Goal: Task Accomplishment & Management: Use online tool/utility

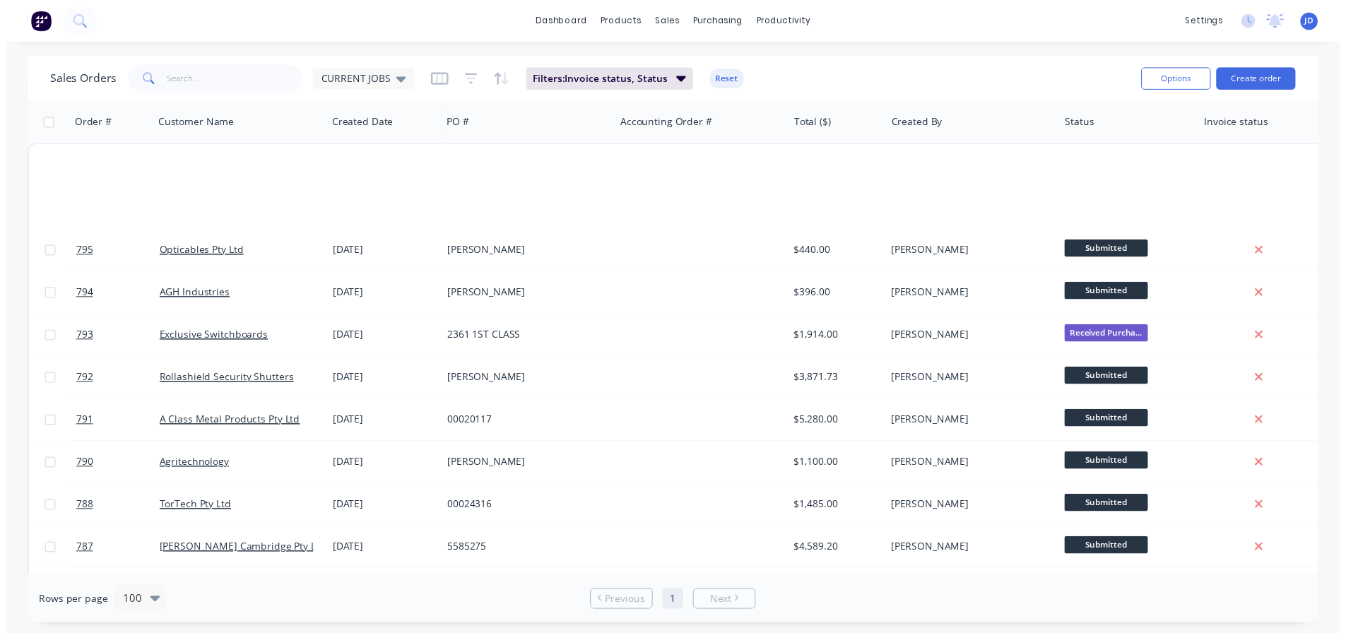
scroll to position [645, 0]
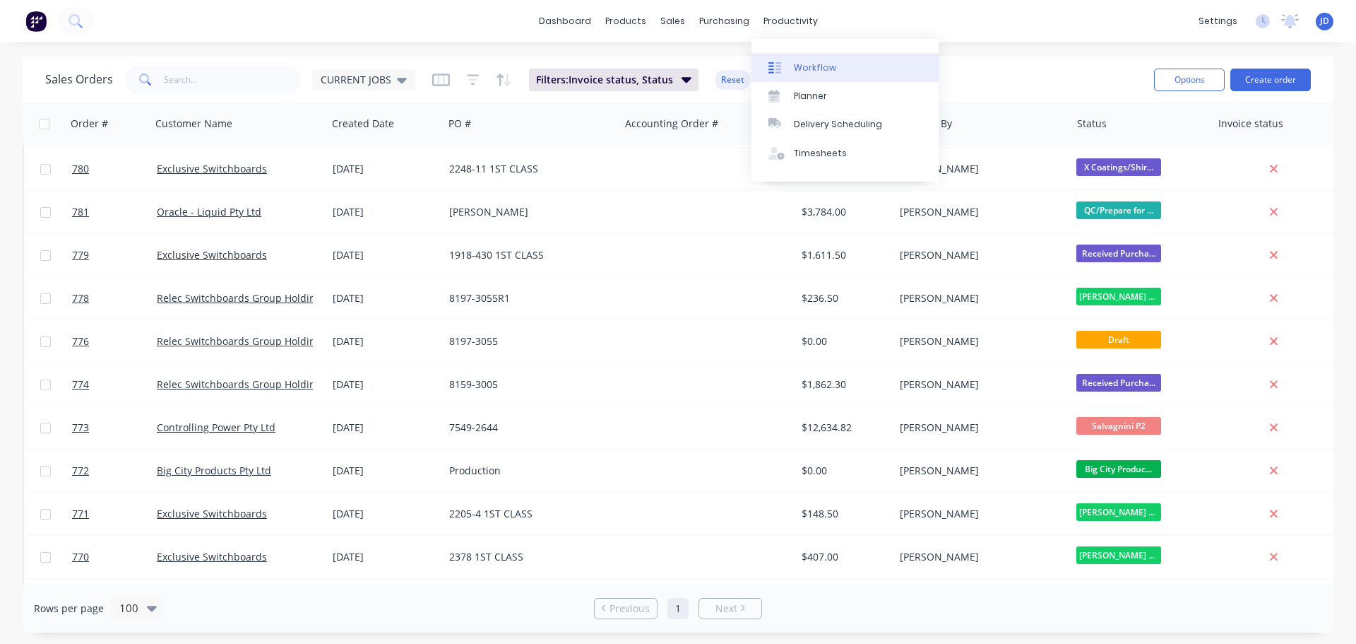
click at [805, 67] on div "Workflow" at bounding box center [815, 67] width 42 height 13
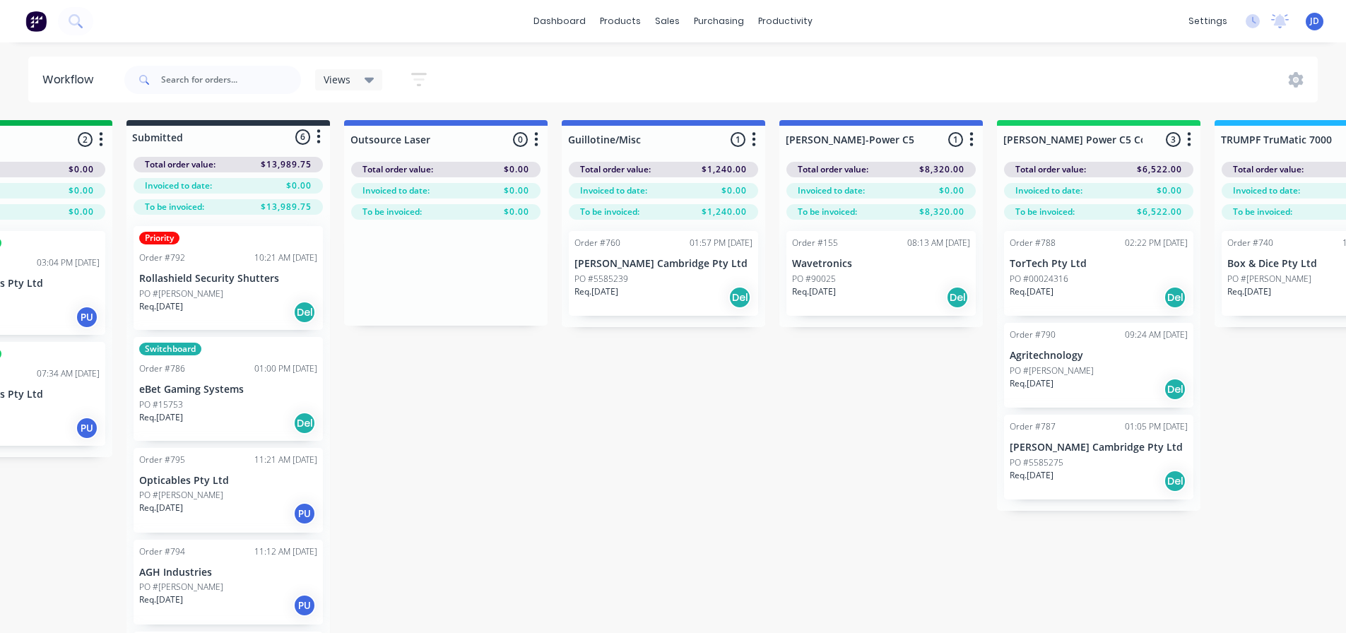
scroll to position [0, 757]
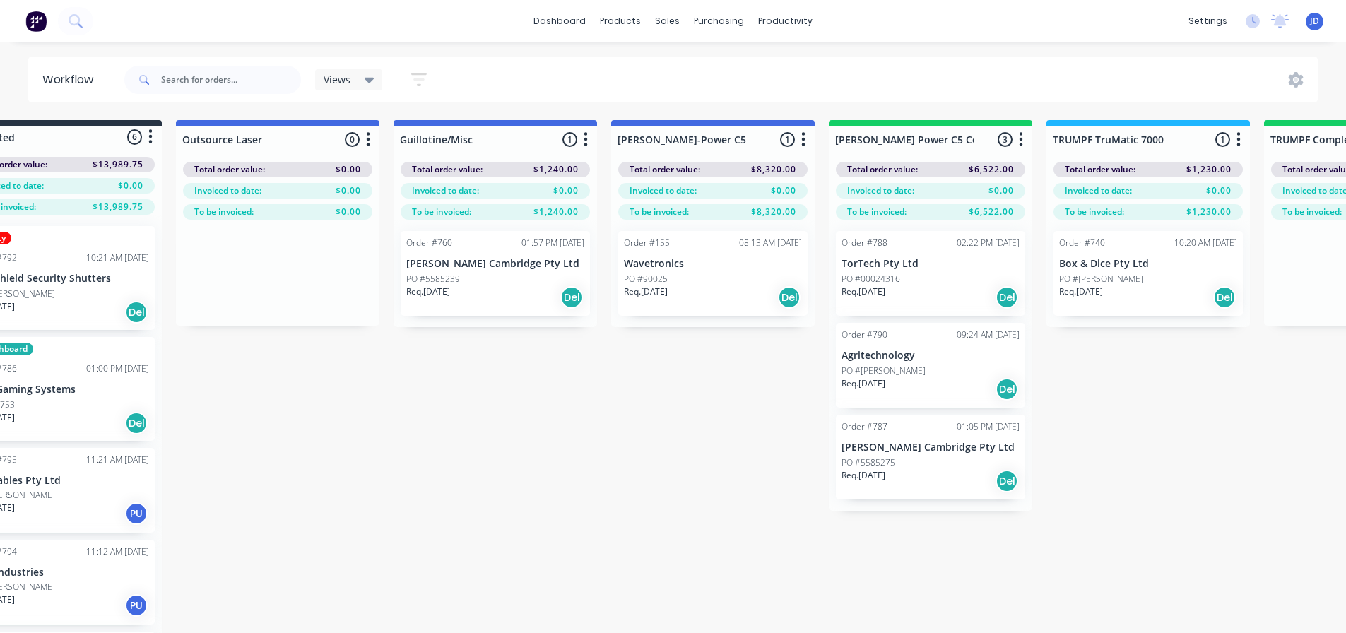
drag, startPoint x: 1114, startPoint y: 393, endPoint x: 1108, endPoint y: 386, distance: 9.0
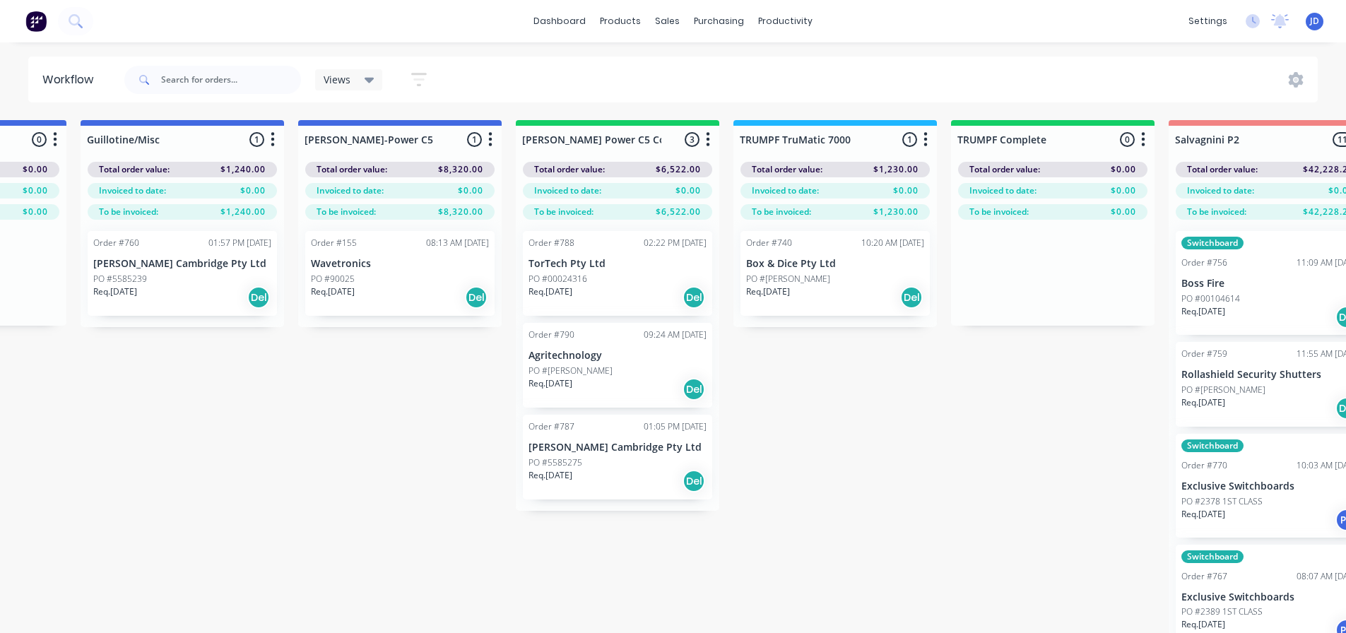
drag, startPoint x: 563, startPoint y: 364, endPoint x: 617, endPoint y: 360, distance: 53.9
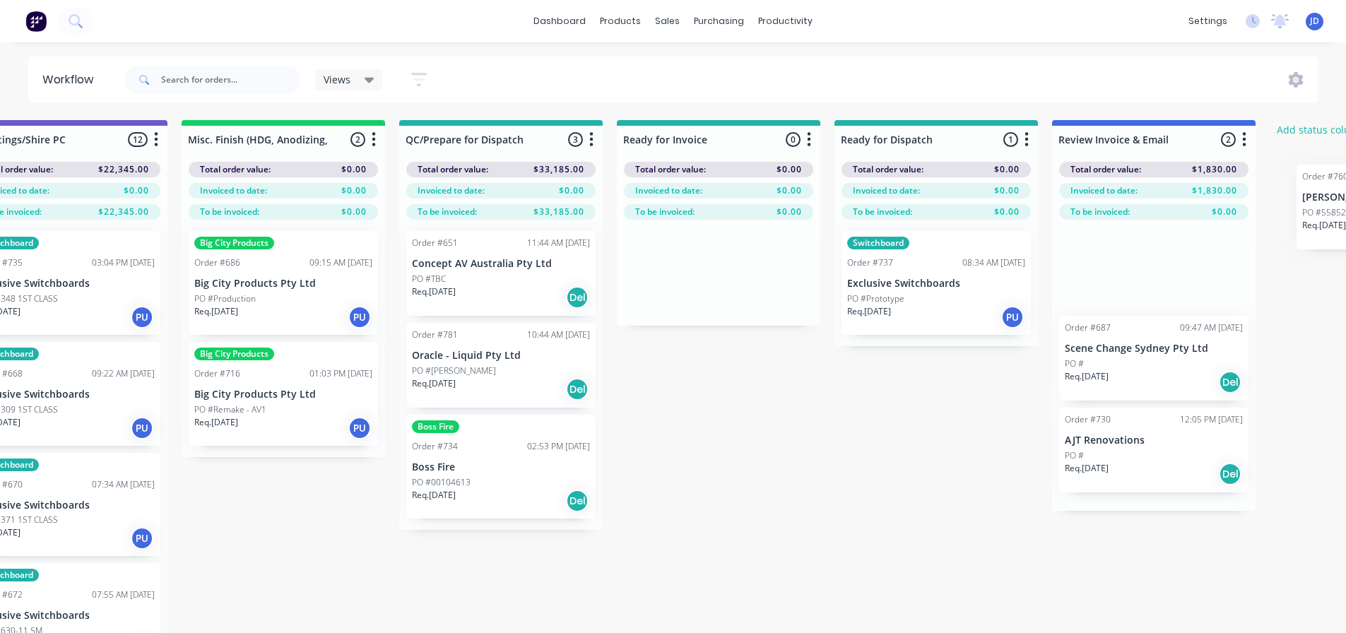
scroll to position [0, 5198]
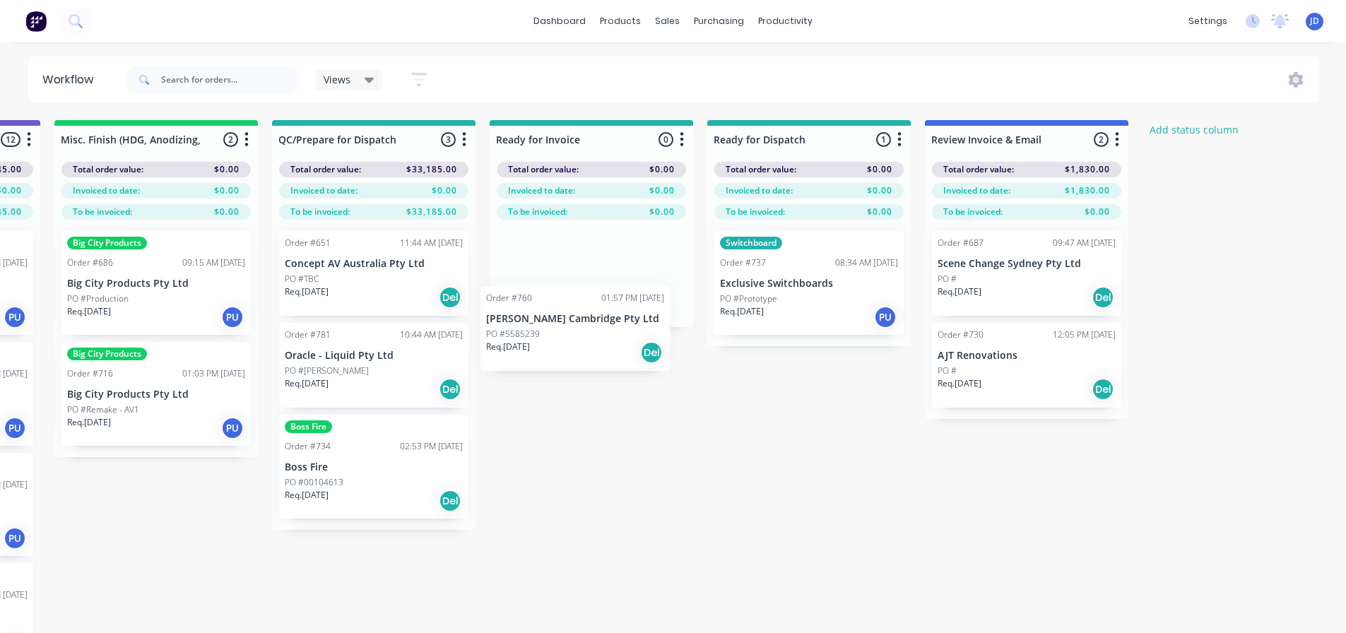
drag, startPoint x: 143, startPoint y: 278, endPoint x: 595, endPoint y: 284, distance: 452.2
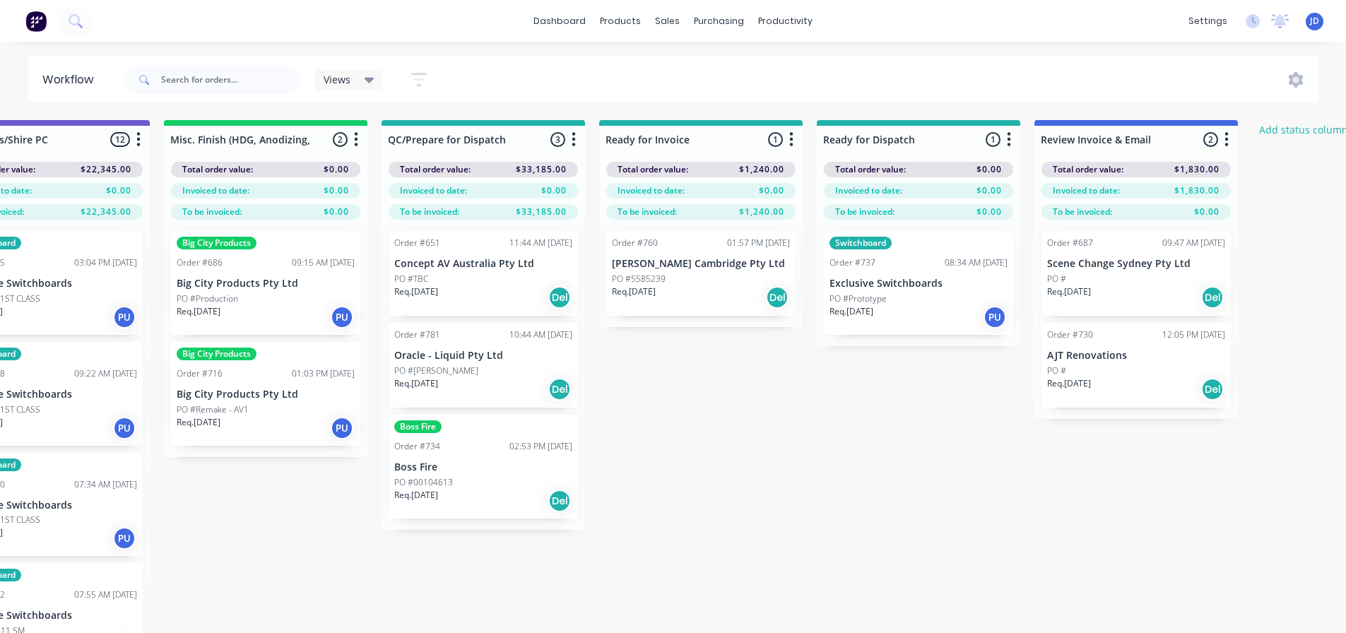
scroll to position [0, 4966]
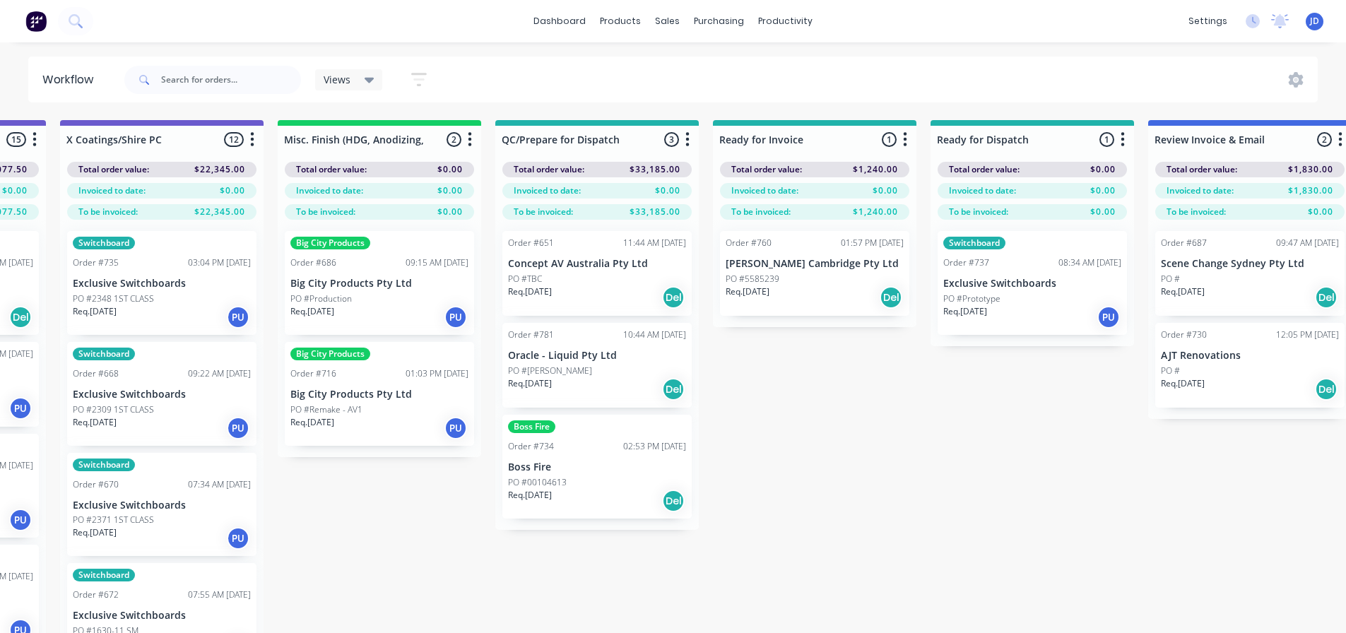
drag, startPoint x: 588, startPoint y: 438, endPoint x: 499, endPoint y: 412, distance: 92.8
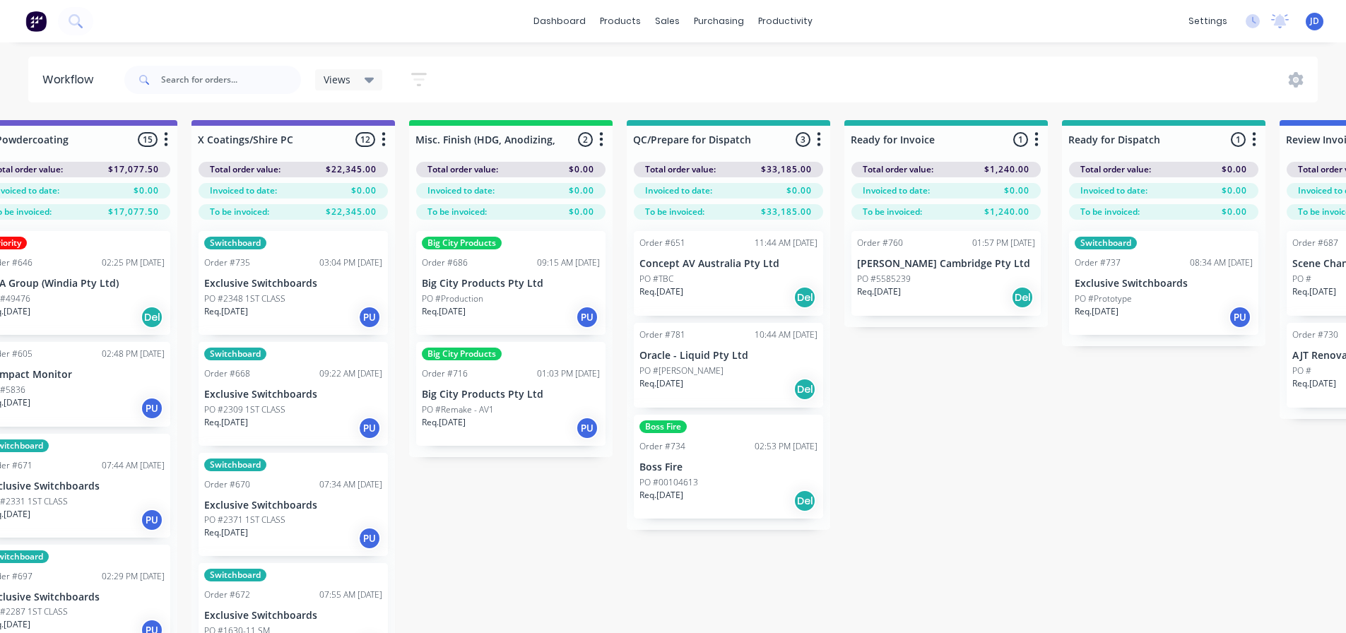
drag, startPoint x: 467, startPoint y: 459, endPoint x: 405, endPoint y: 432, distance: 67.7
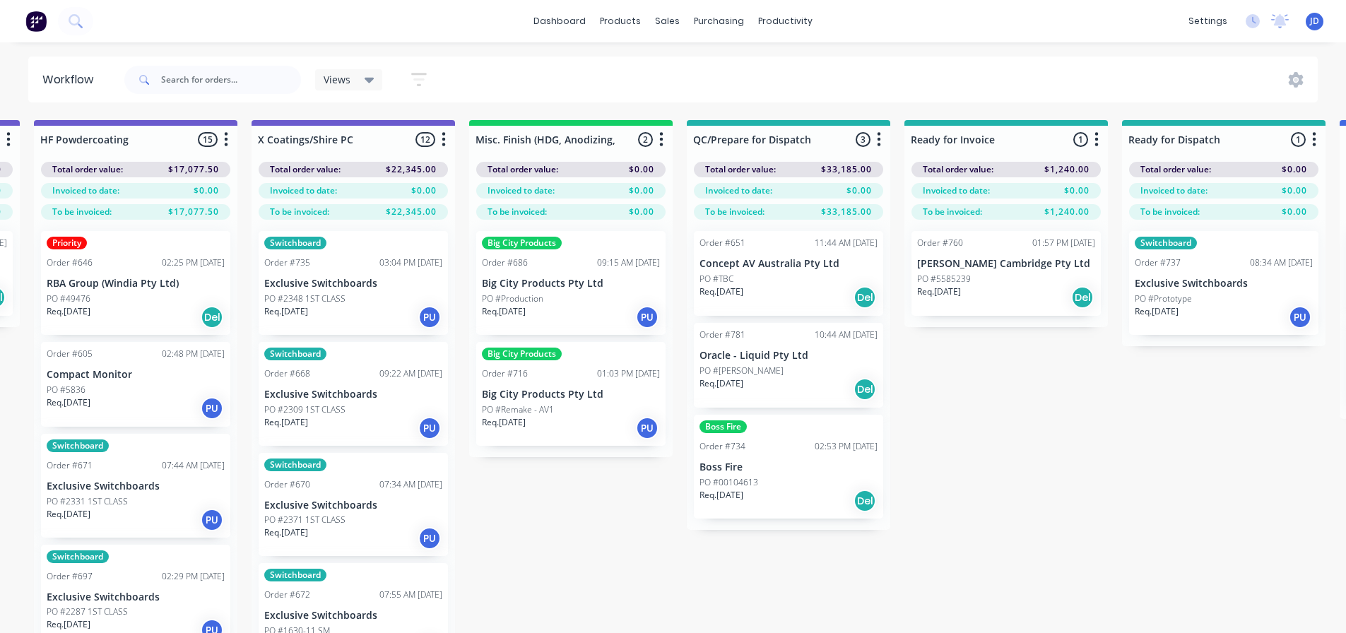
scroll to position [0, 4727]
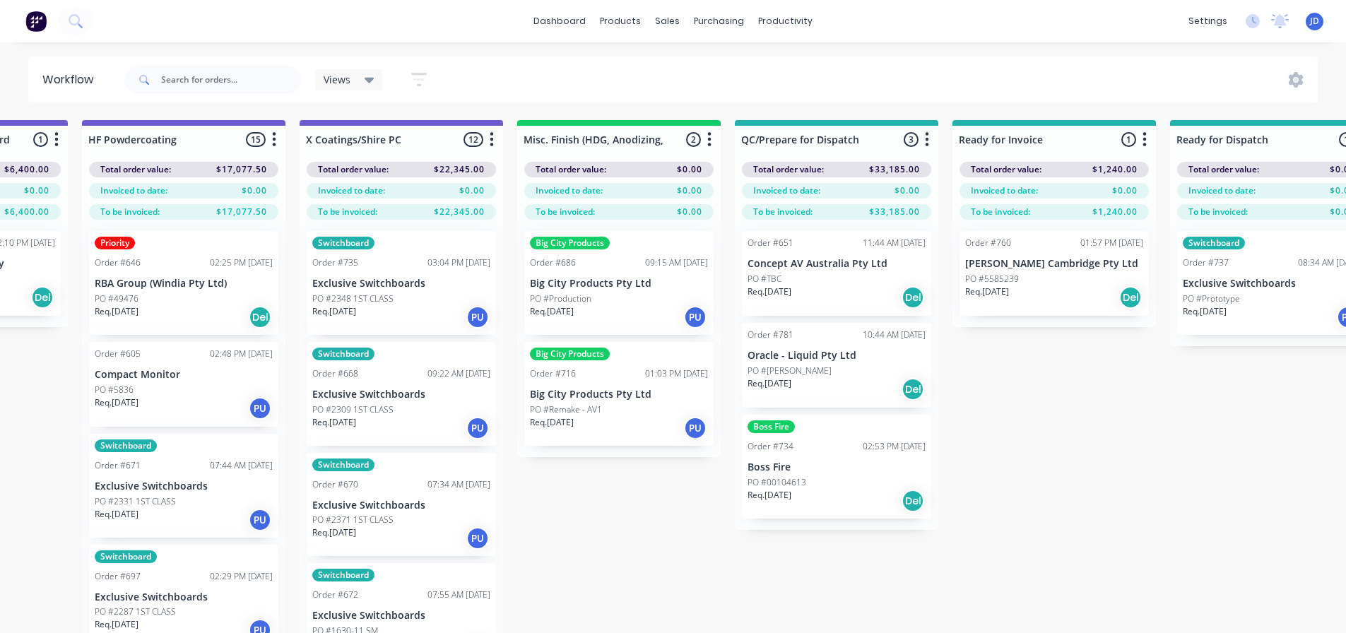
drag, startPoint x: 526, startPoint y: 460, endPoint x: 466, endPoint y: 438, distance: 63.9
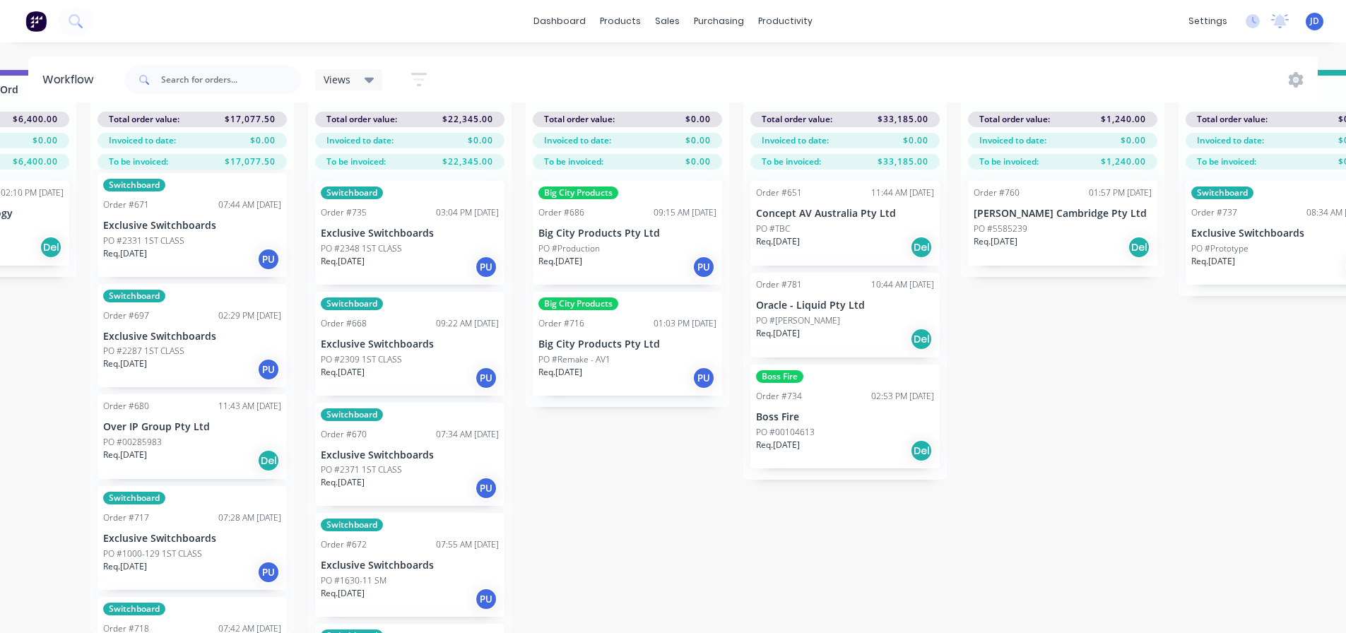
scroll to position [0, 0]
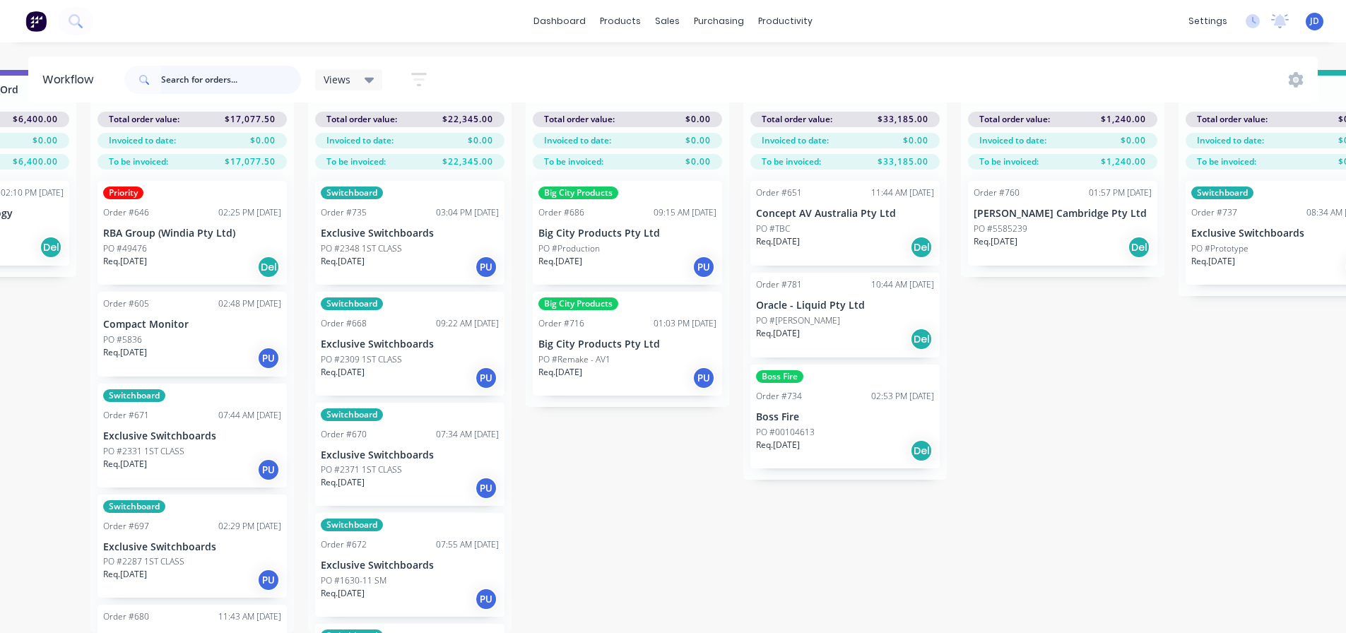
click at [209, 81] on input "text" at bounding box center [231, 80] width 140 height 28
type input "BARNWELL"
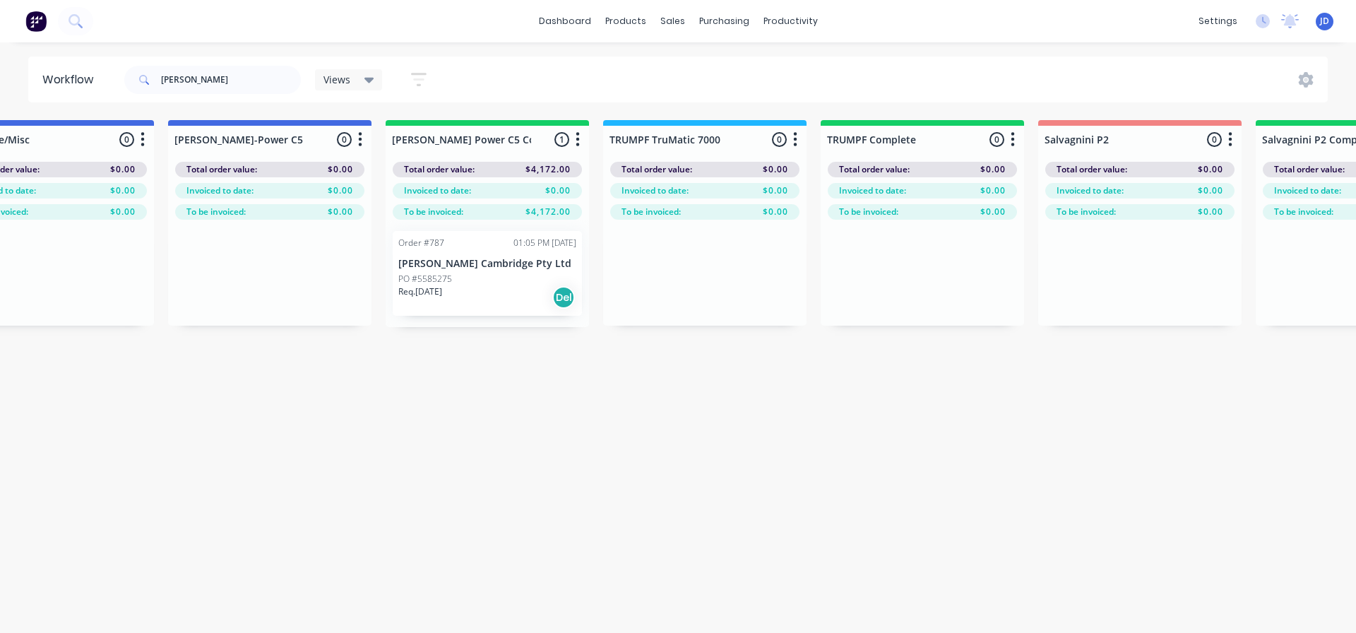
drag, startPoint x: 533, startPoint y: 437, endPoint x: 540, endPoint y: 423, distance: 15.8
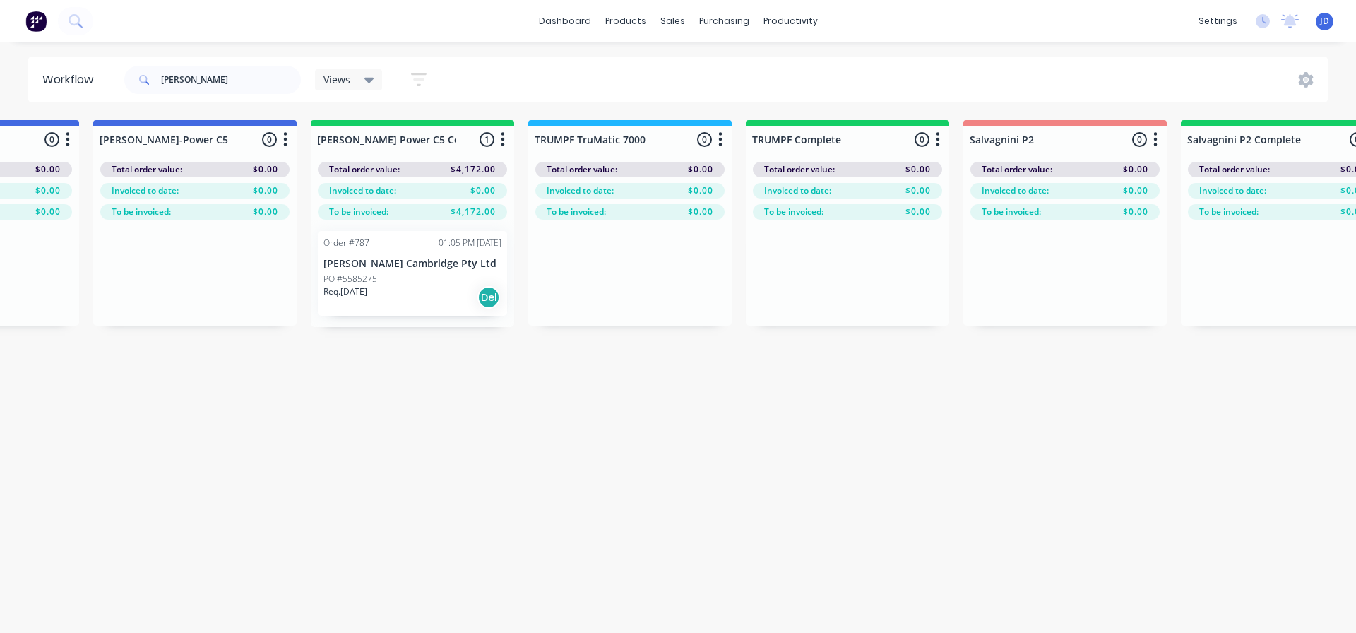
click at [401, 280] on div "PO #5585275" at bounding box center [413, 279] width 178 height 13
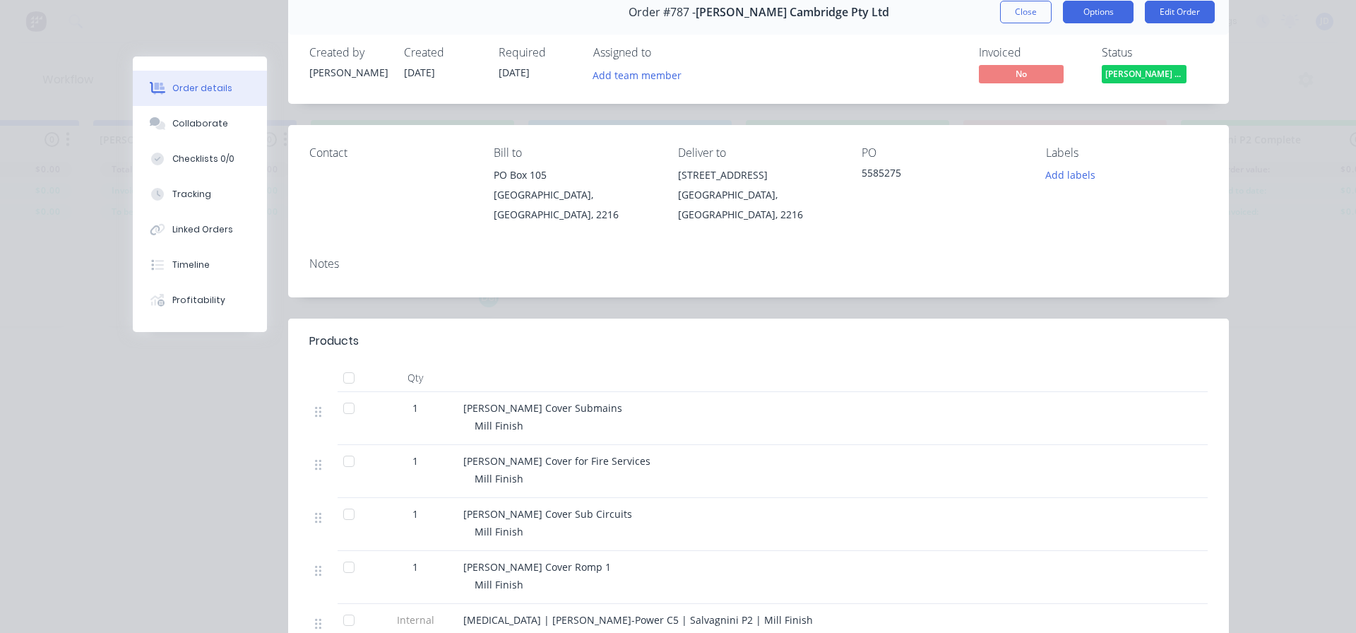
scroll to position [0, 0]
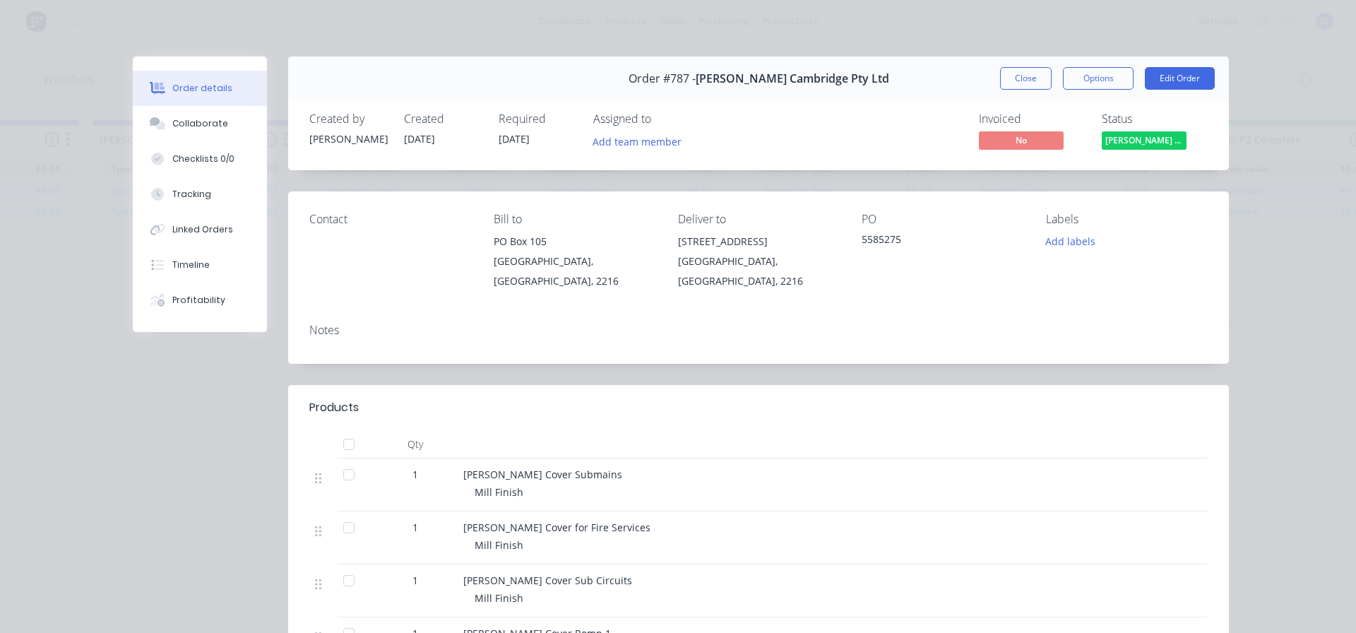
click at [1139, 143] on span "[PERSON_NAME] Power C5 C..." at bounding box center [1144, 140] width 85 height 18
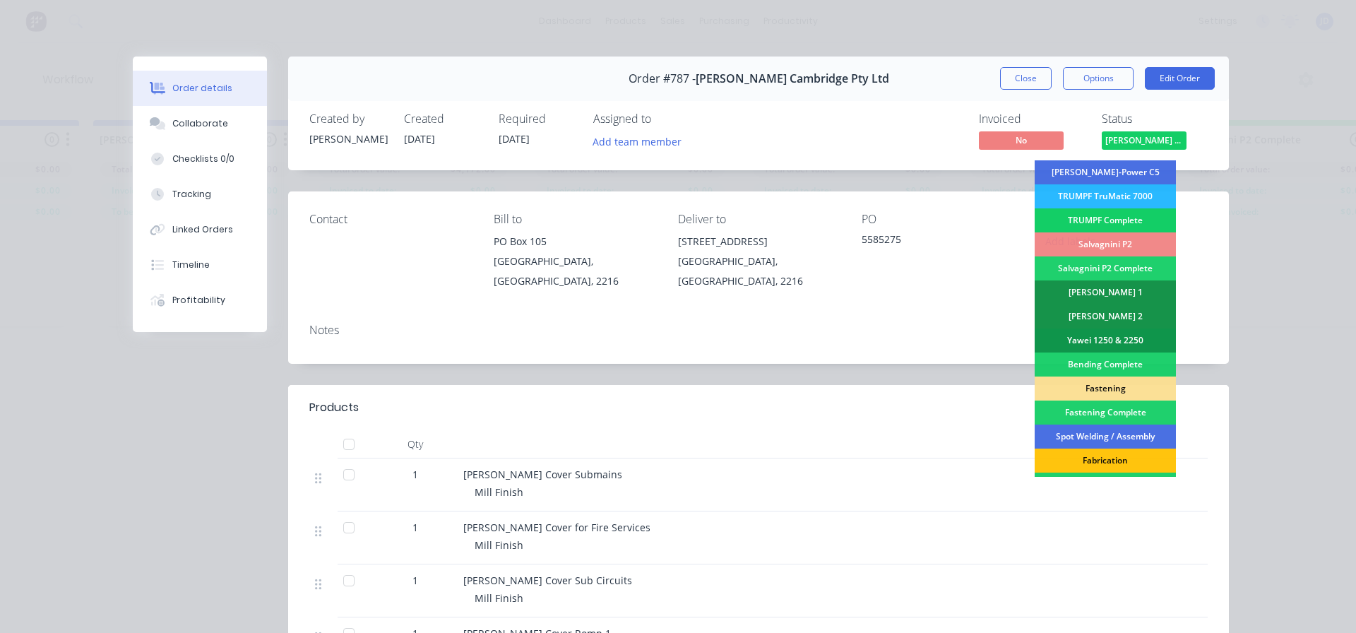
scroll to position [141, 0]
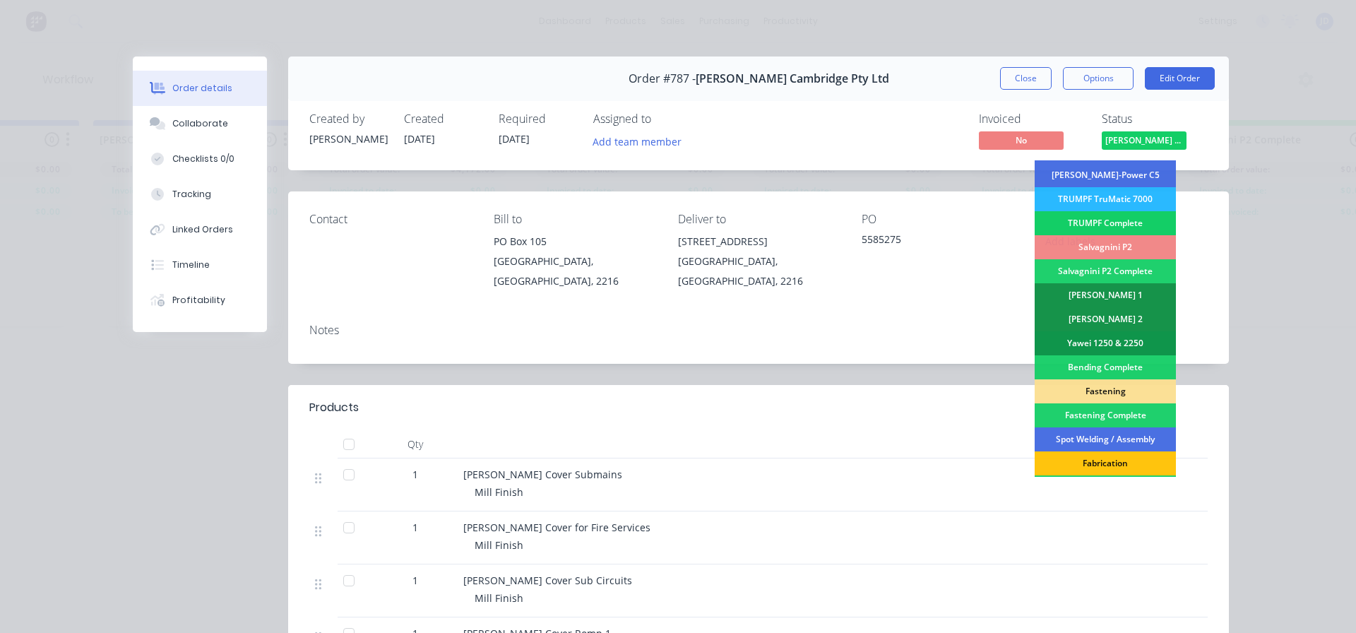
click at [1117, 235] on div "TRUMPF Complete" at bounding box center [1105, 223] width 141 height 24
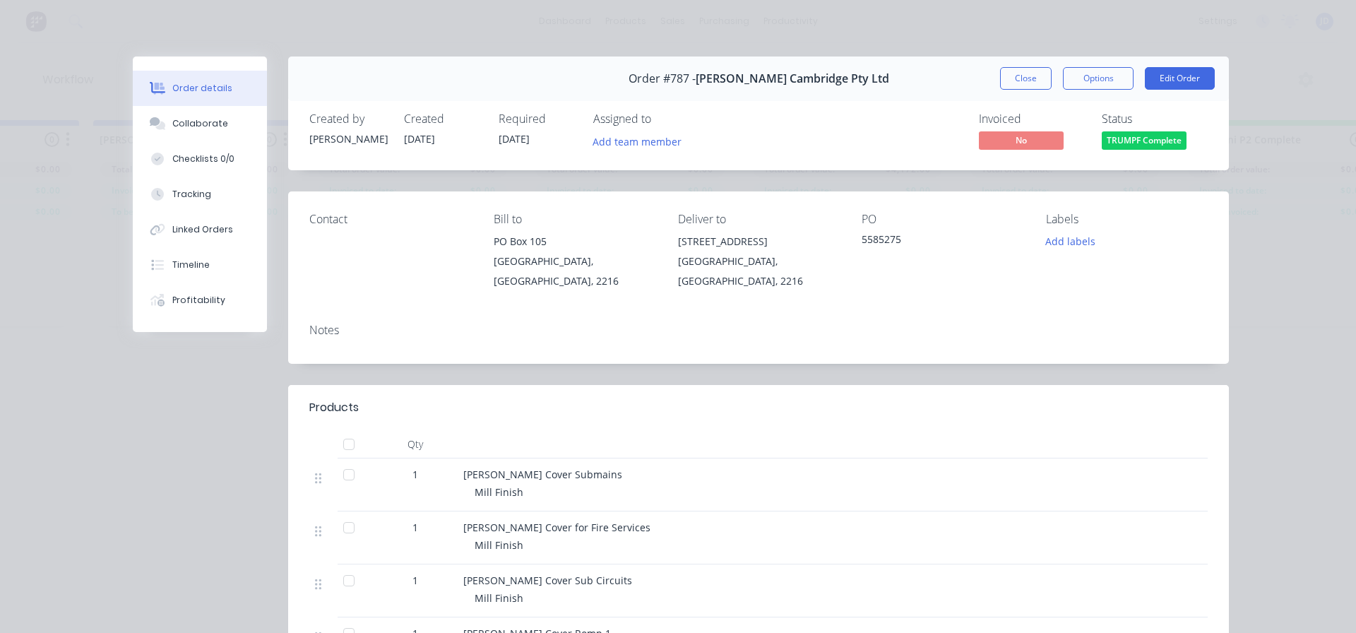
click at [1137, 146] on span "TRUMPF Complete" at bounding box center [1144, 140] width 85 height 18
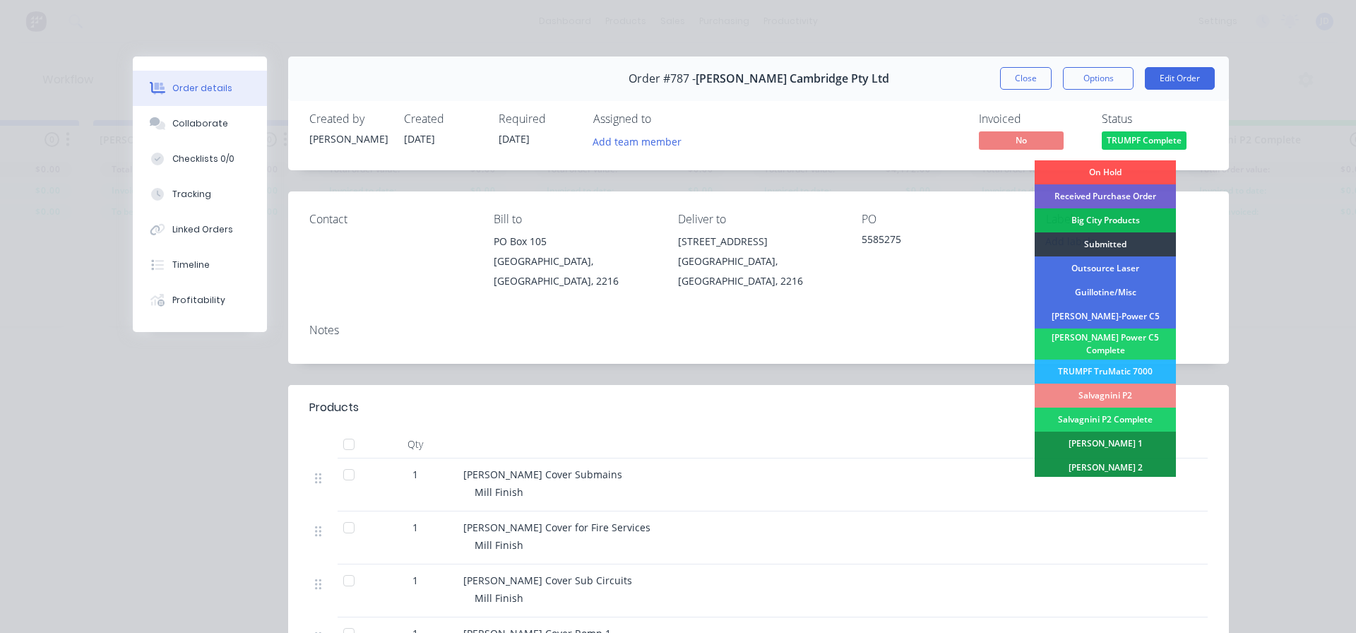
click at [1112, 386] on div "Salvagnini P2" at bounding box center [1105, 396] width 141 height 24
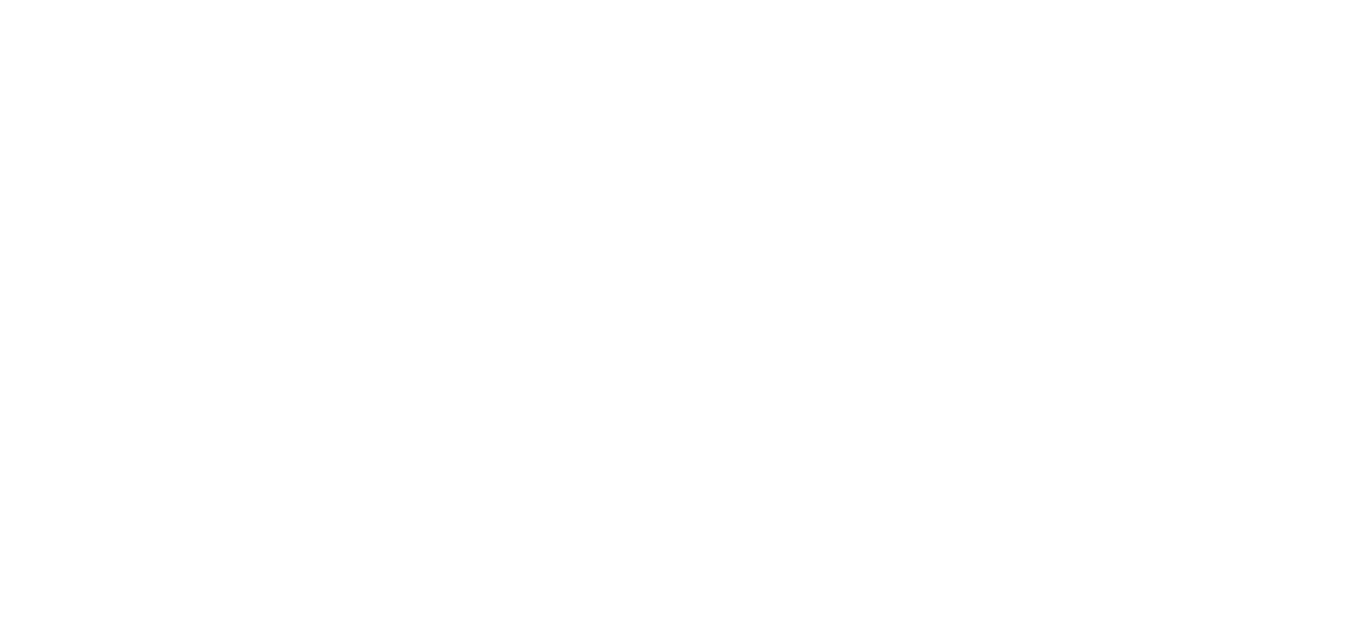
scroll to position [0, 0]
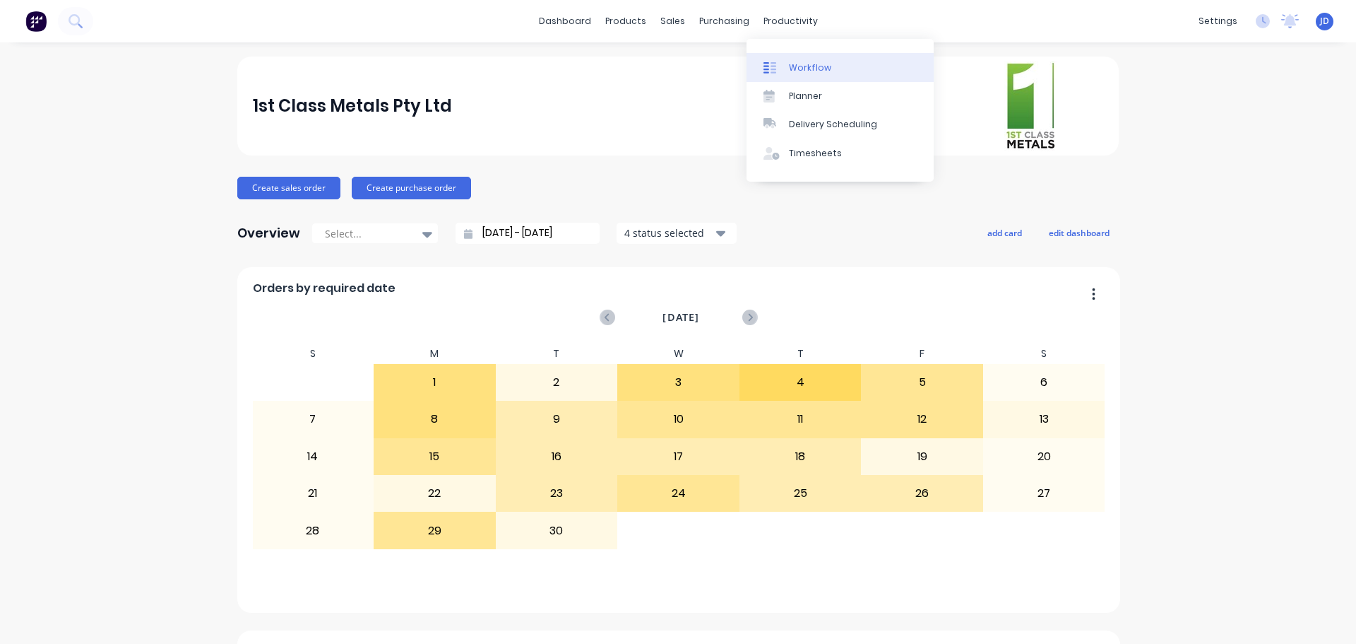
click at [784, 69] on div at bounding box center [774, 67] width 21 height 13
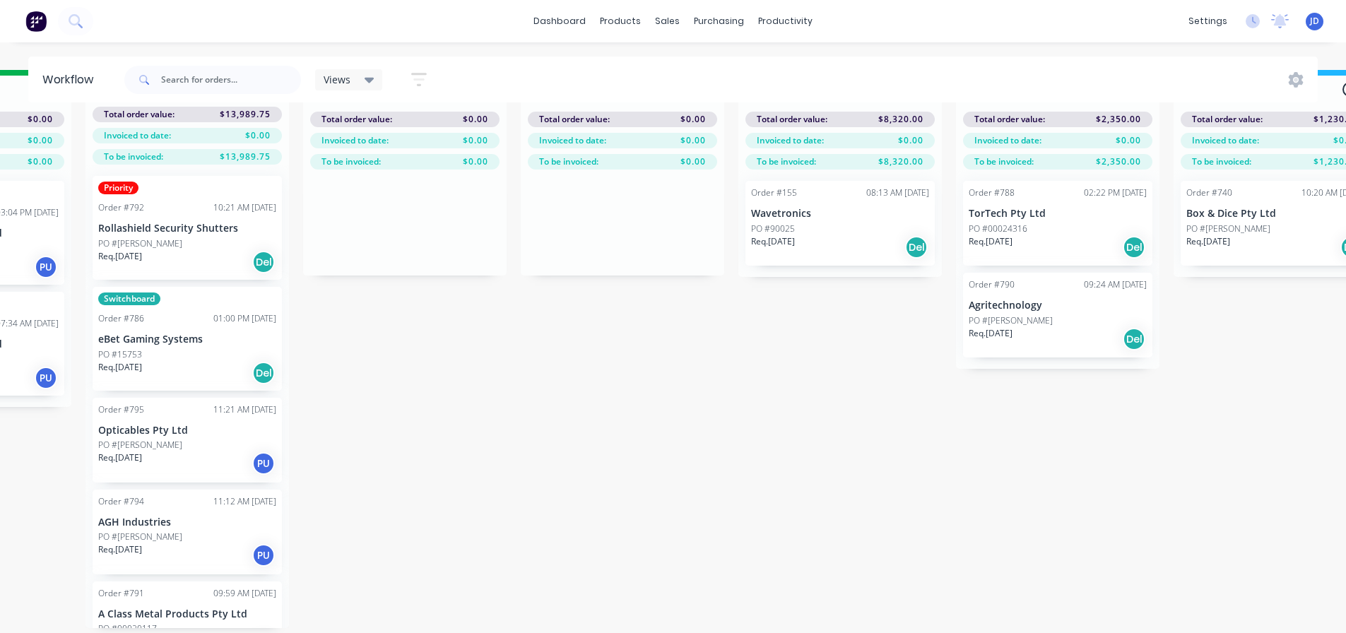
scroll to position [0, 5198]
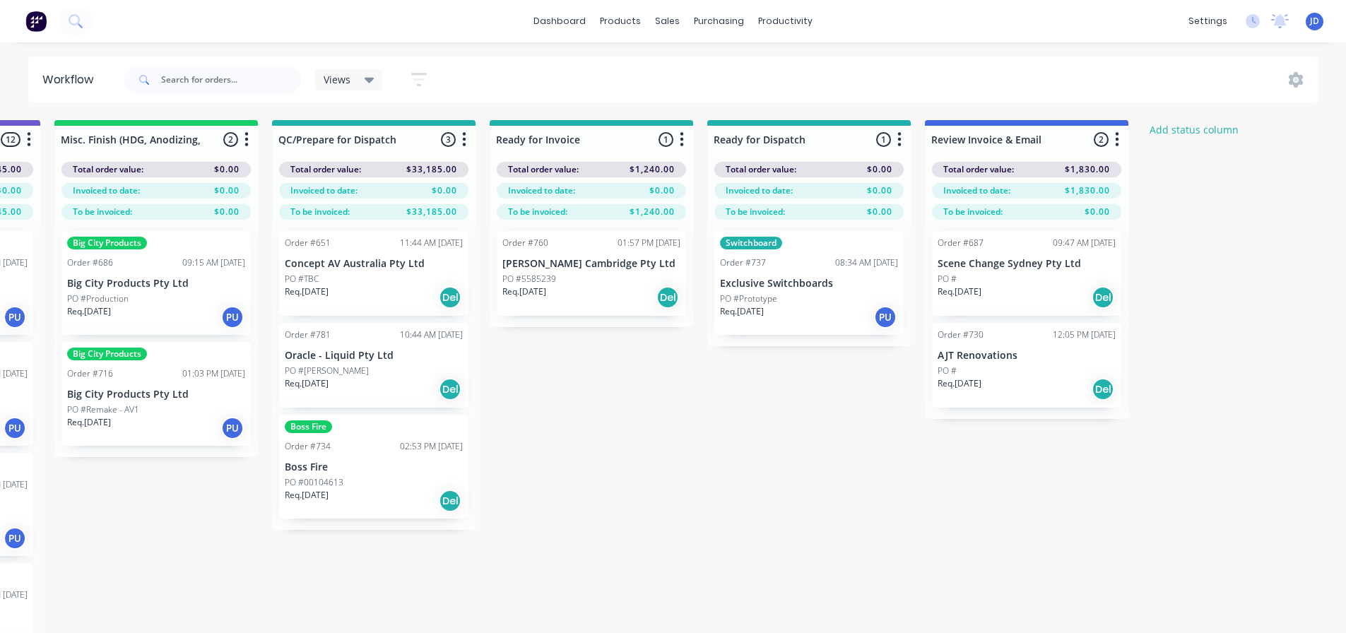
drag, startPoint x: 1200, startPoint y: 463, endPoint x: 1600, endPoint y: 405, distance: 404.1
click at [587, 287] on div "Req. [DATE] Del" at bounding box center [591, 297] width 178 height 24
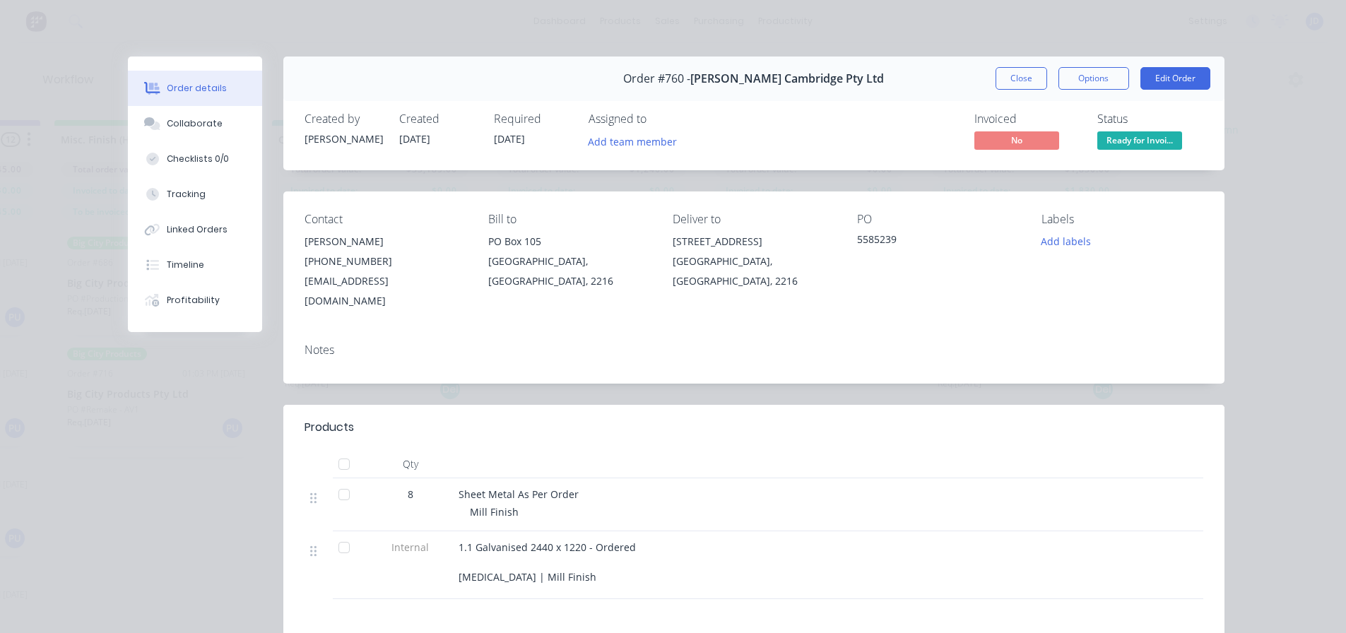
click at [1142, 145] on span "Ready for Invoi..." at bounding box center [1139, 140] width 85 height 18
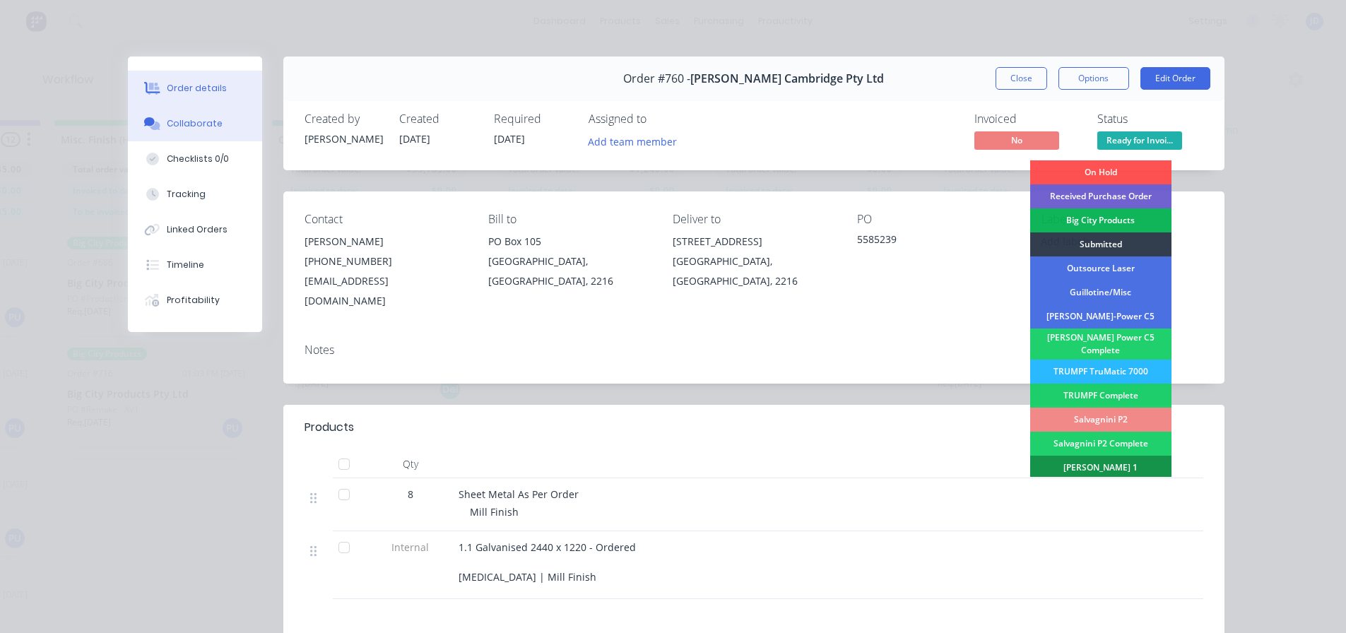
click at [172, 122] on div "Collaborate" at bounding box center [195, 123] width 56 height 13
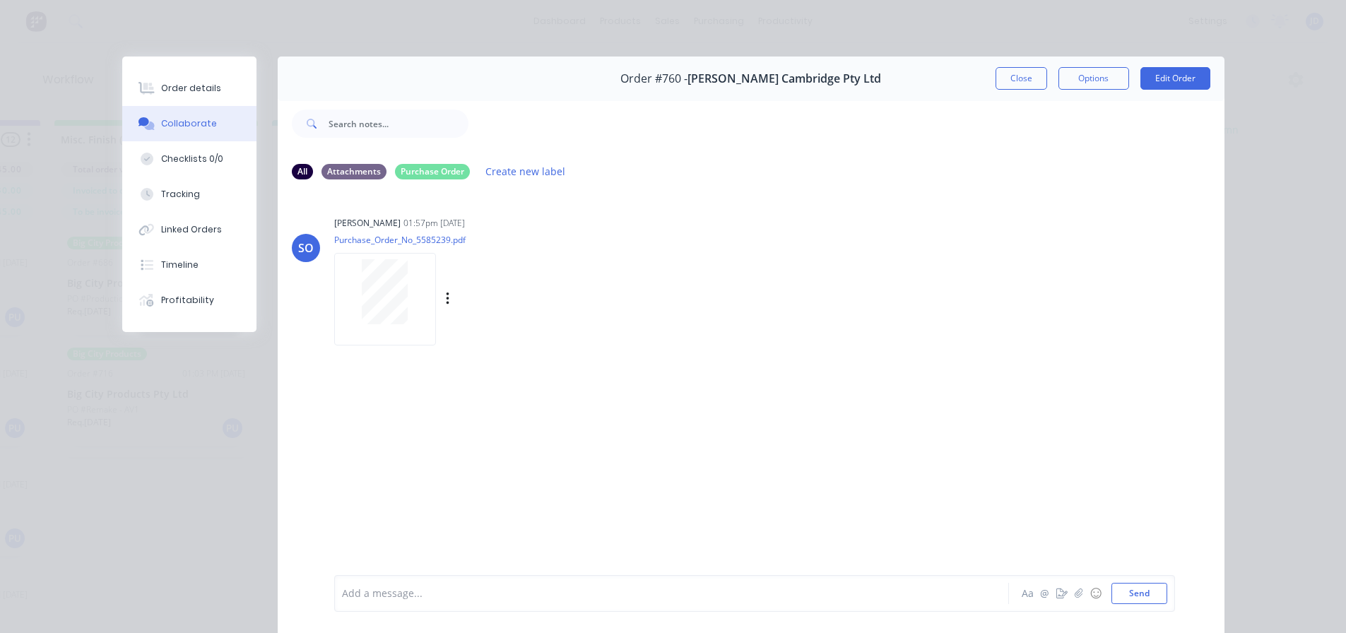
click at [357, 255] on div at bounding box center [385, 299] width 102 height 93
drag, startPoint x: 166, startPoint y: 91, endPoint x: 255, endPoint y: 119, distance: 93.2
click at [167, 91] on div "Order details" at bounding box center [191, 88] width 60 height 13
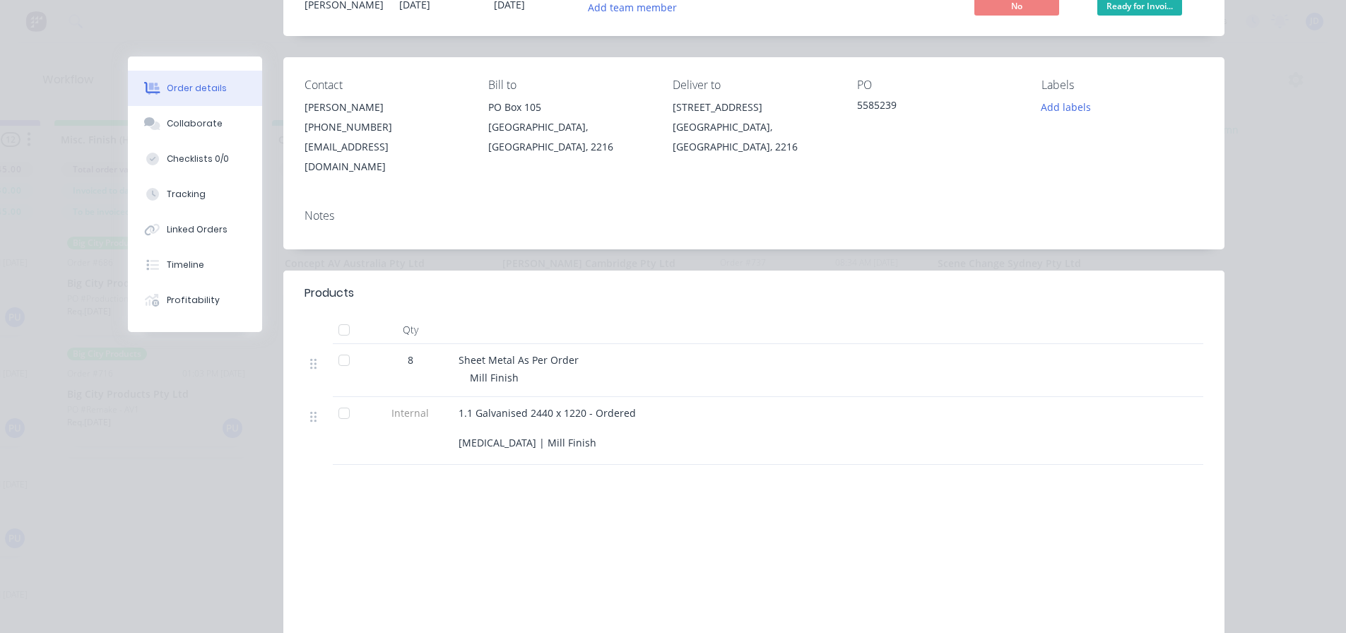
scroll to position [30, 0]
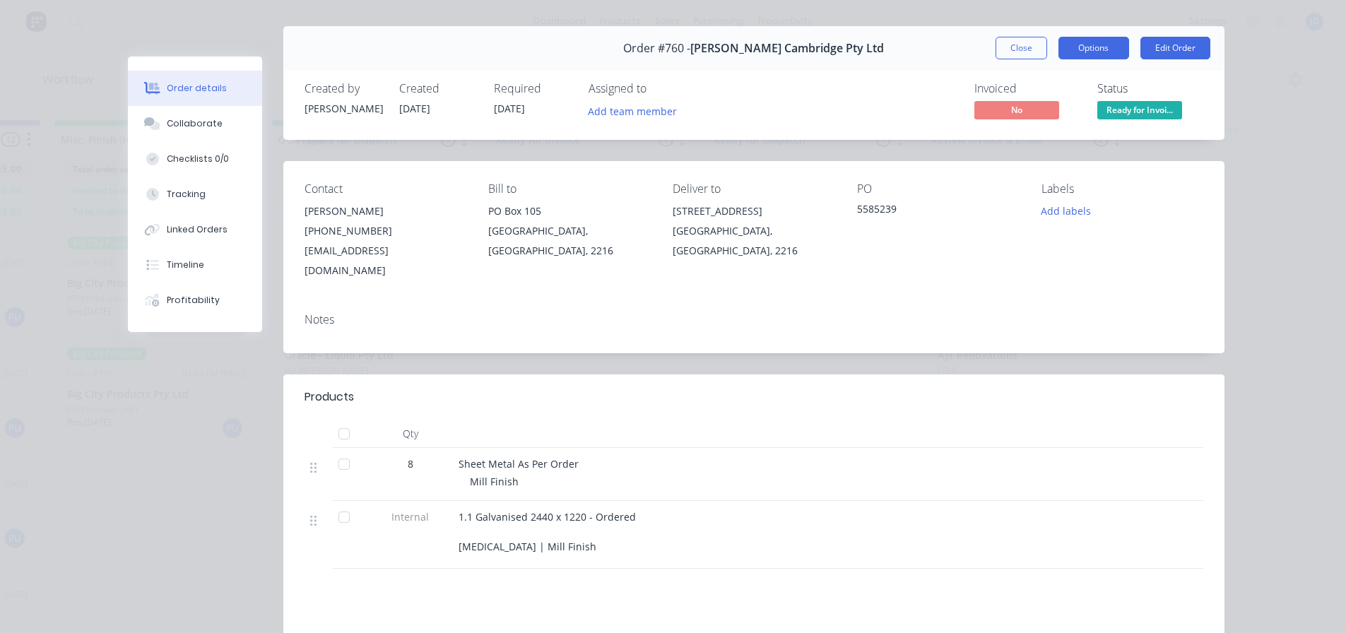
click at [1109, 45] on button "Options" at bounding box center [1093, 48] width 71 height 23
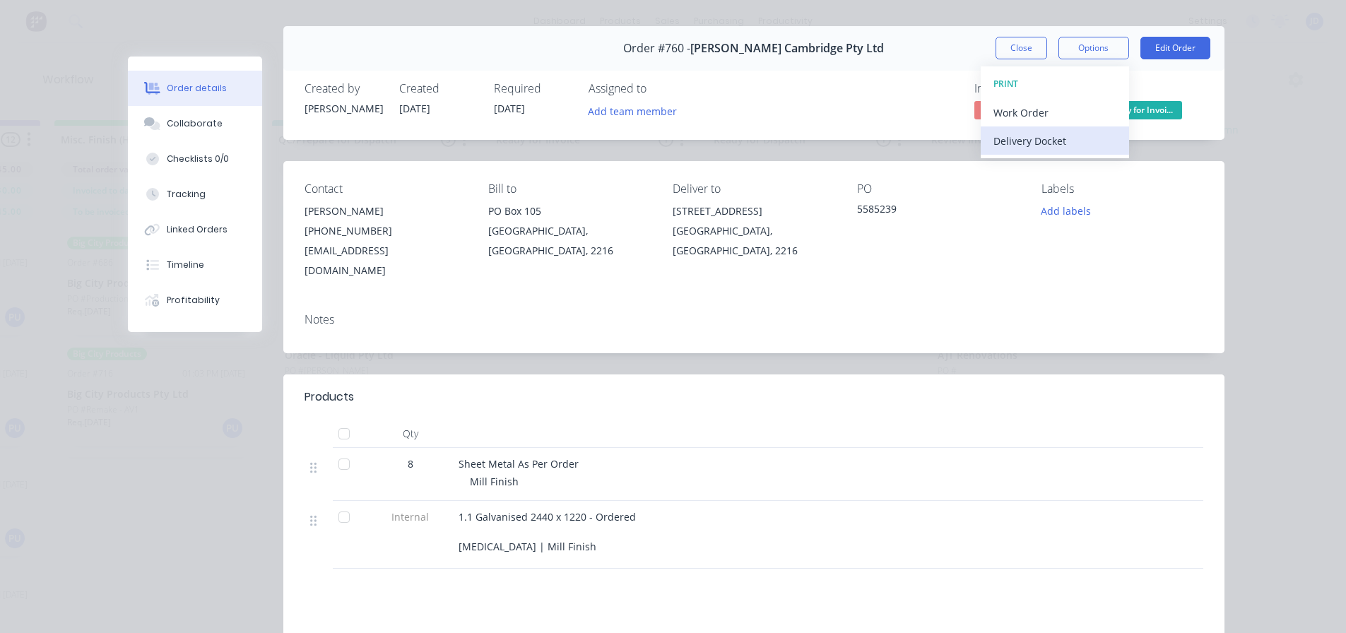
click at [1057, 150] on div "Delivery Docket" at bounding box center [1054, 141] width 123 height 20
drag, startPoint x: 986, startPoint y: 40, endPoint x: 1006, endPoint y: 45, distance: 20.4
click at [991, 42] on div "Order #760 - [PERSON_NAME] Cambridge Pty Ltd Close Options DELIVERY DOCKET Back…" at bounding box center [753, 48] width 941 height 45
click at [1008, 47] on button "Close" at bounding box center [1021, 48] width 52 height 23
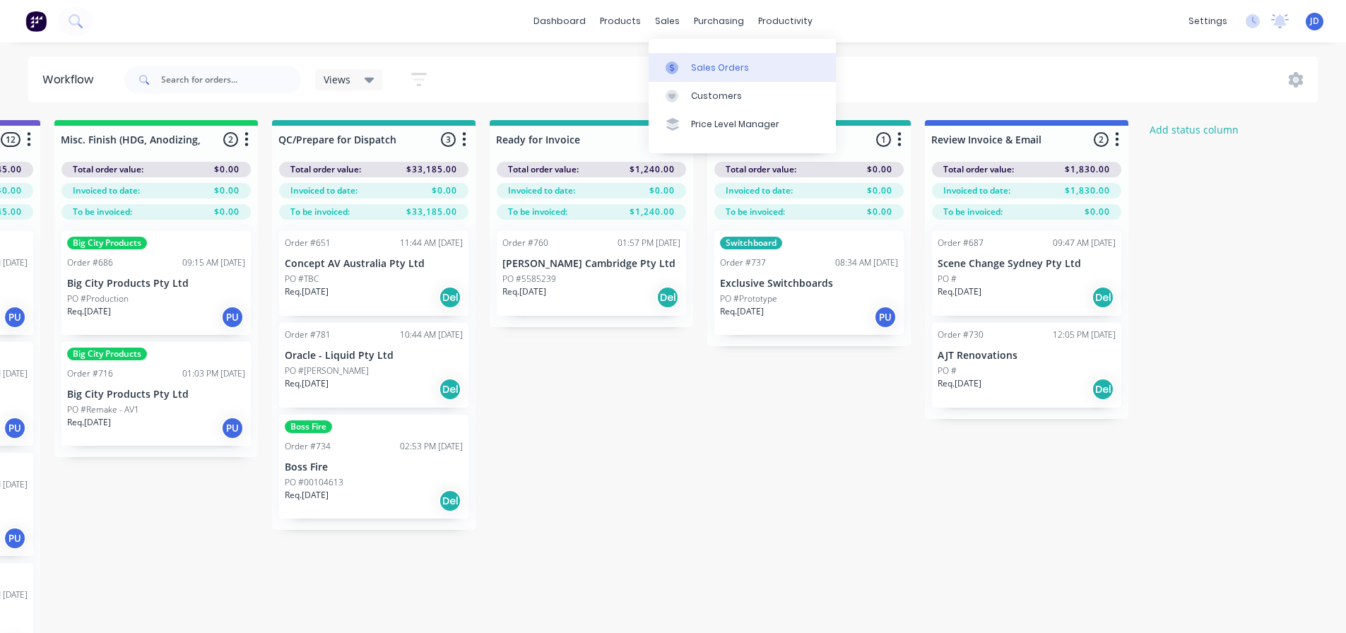
click at [696, 58] on link "Sales Orders" at bounding box center [742, 67] width 187 height 28
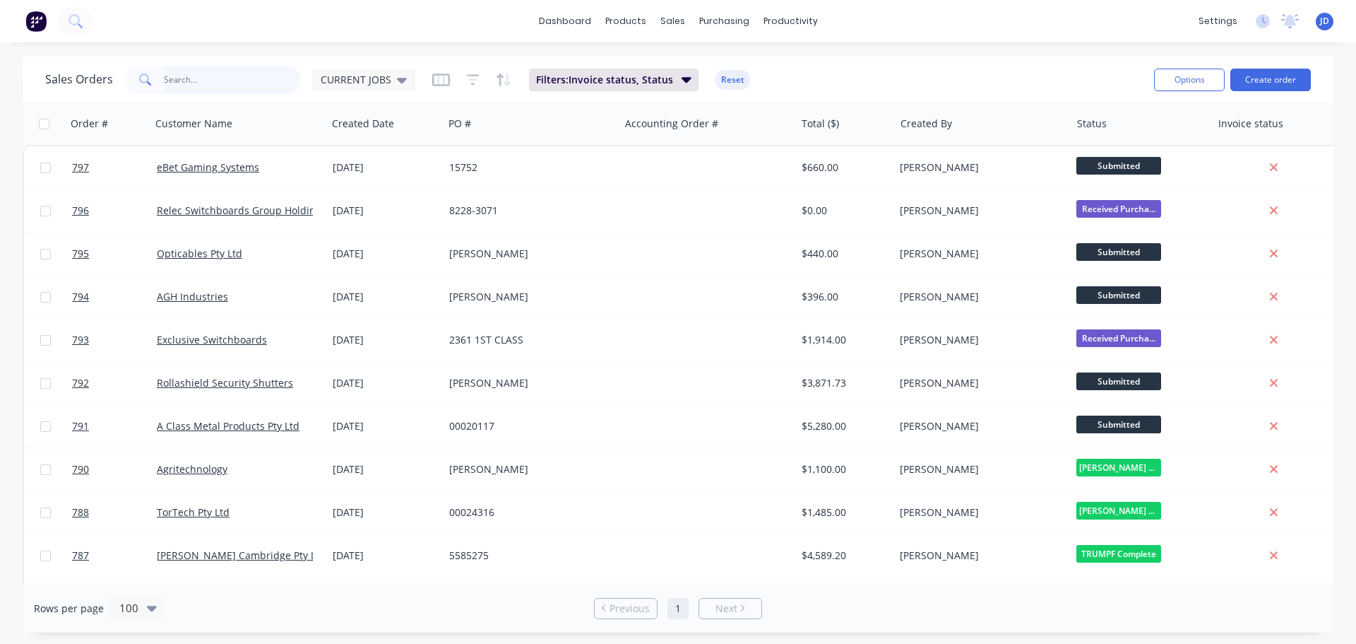
click at [268, 83] on input "text" at bounding box center [233, 80] width 138 height 28
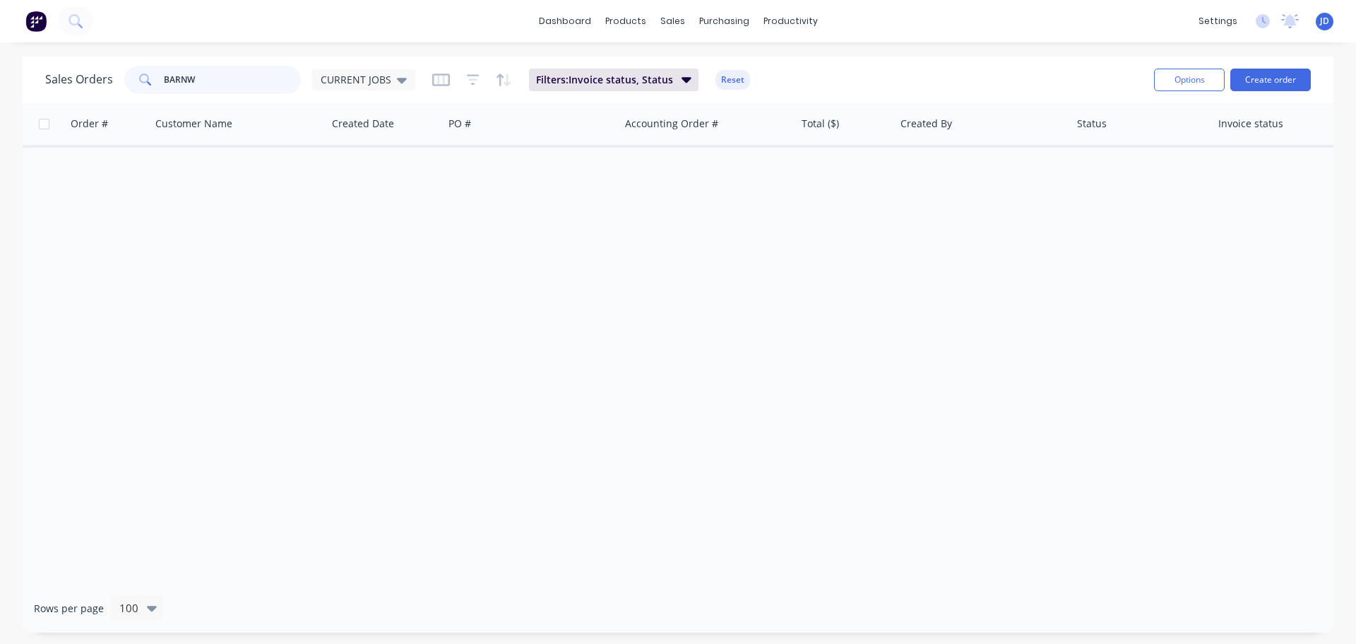
type input "BARNW"
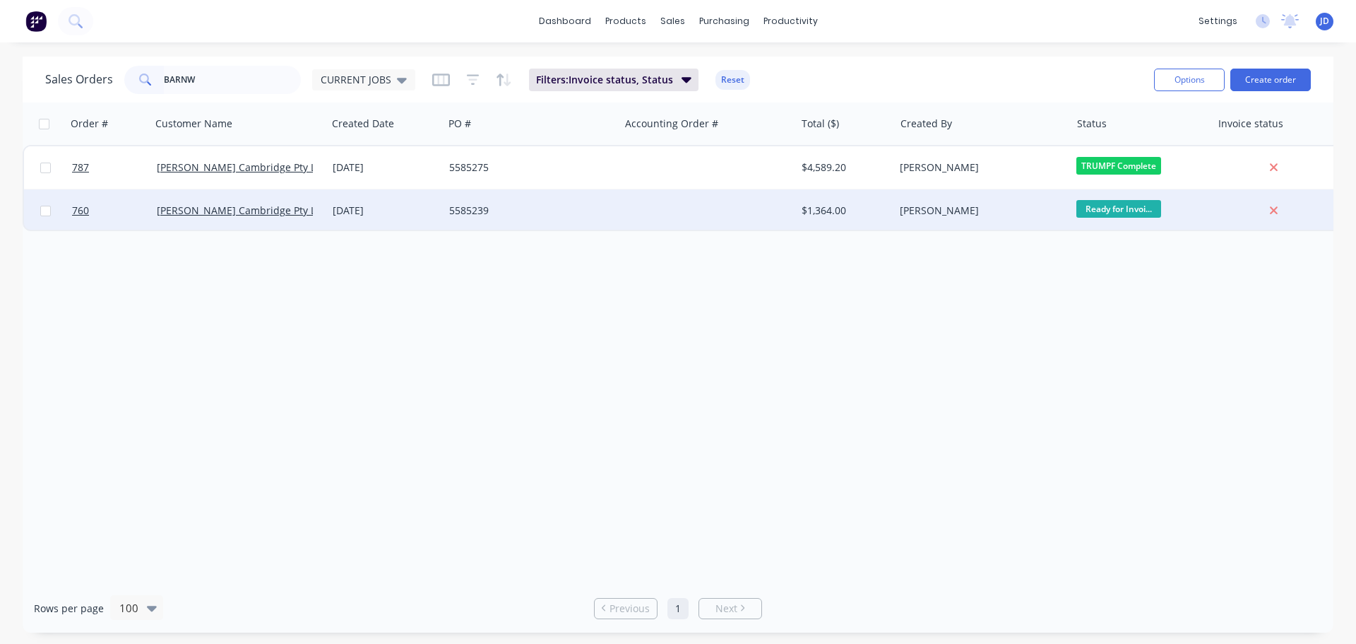
click at [837, 209] on div "$1,364.00" at bounding box center [843, 210] width 83 height 14
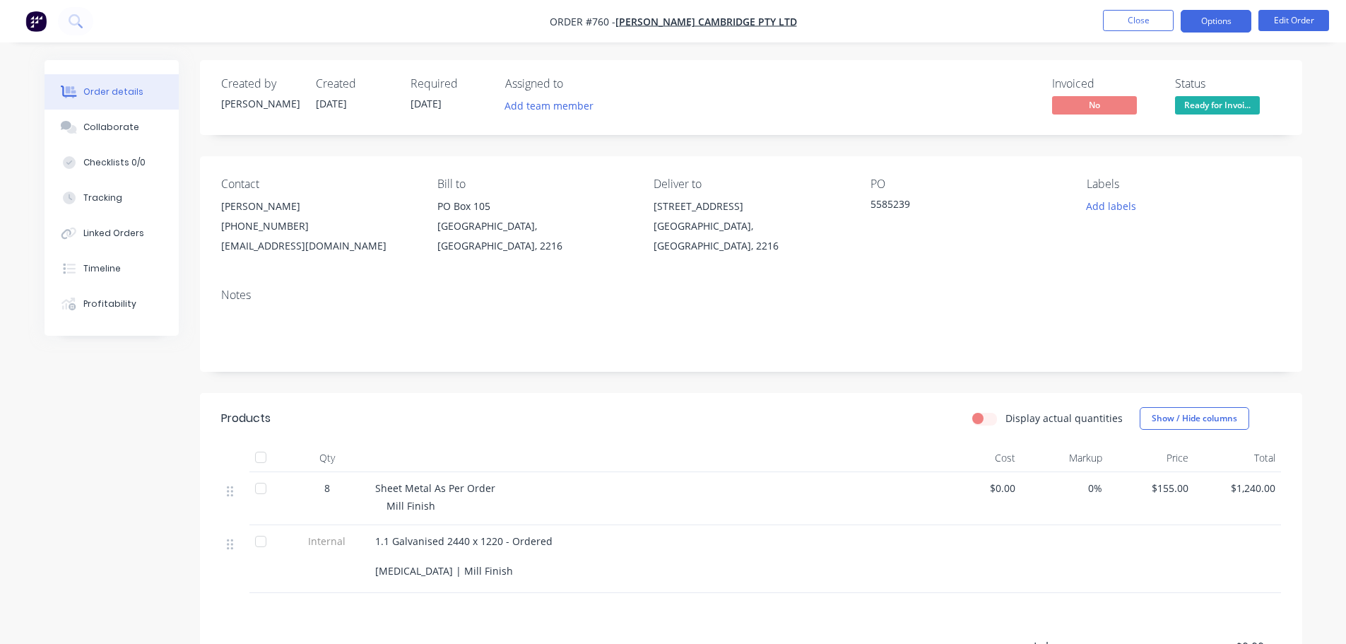
click at [1202, 23] on button "Options" at bounding box center [1216, 21] width 71 height 23
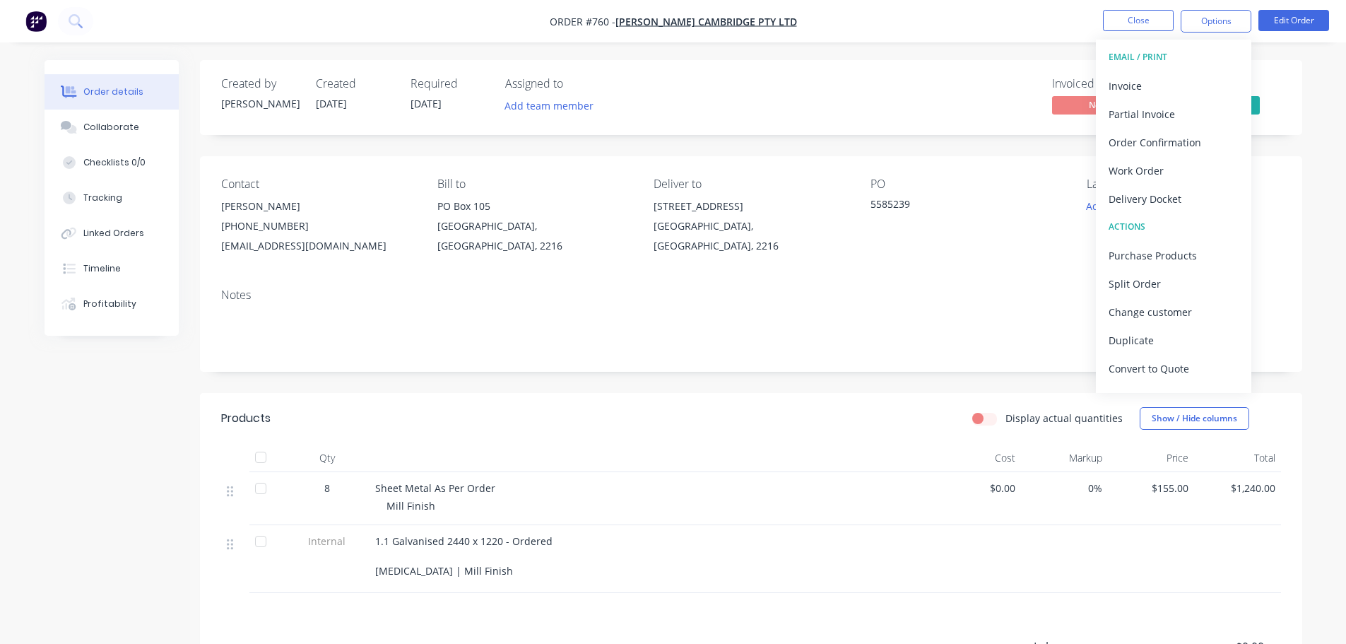
drag, startPoint x: 1154, startPoint y: 203, endPoint x: 1161, endPoint y: 197, distance: 9.5
click at [1154, 203] on div "Delivery Docket" at bounding box center [1174, 199] width 130 height 20
click at [1169, 143] on div "Without pricing" at bounding box center [1174, 142] width 130 height 20
click at [1165, 88] on div "Invoice" at bounding box center [1174, 86] width 130 height 20
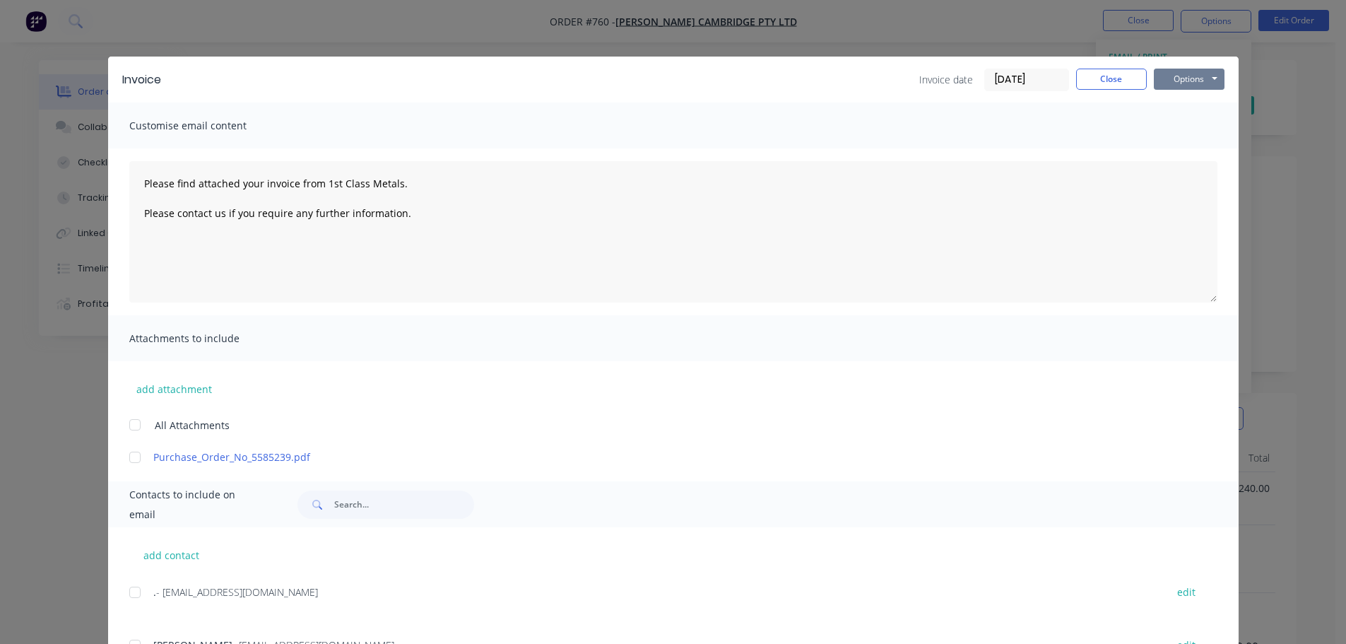
click at [1173, 83] on button "Options" at bounding box center [1189, 79] width 71 height 21
click at [1196, 124] on button "Print" at bounding box center [1199, 127] width 90 height 23
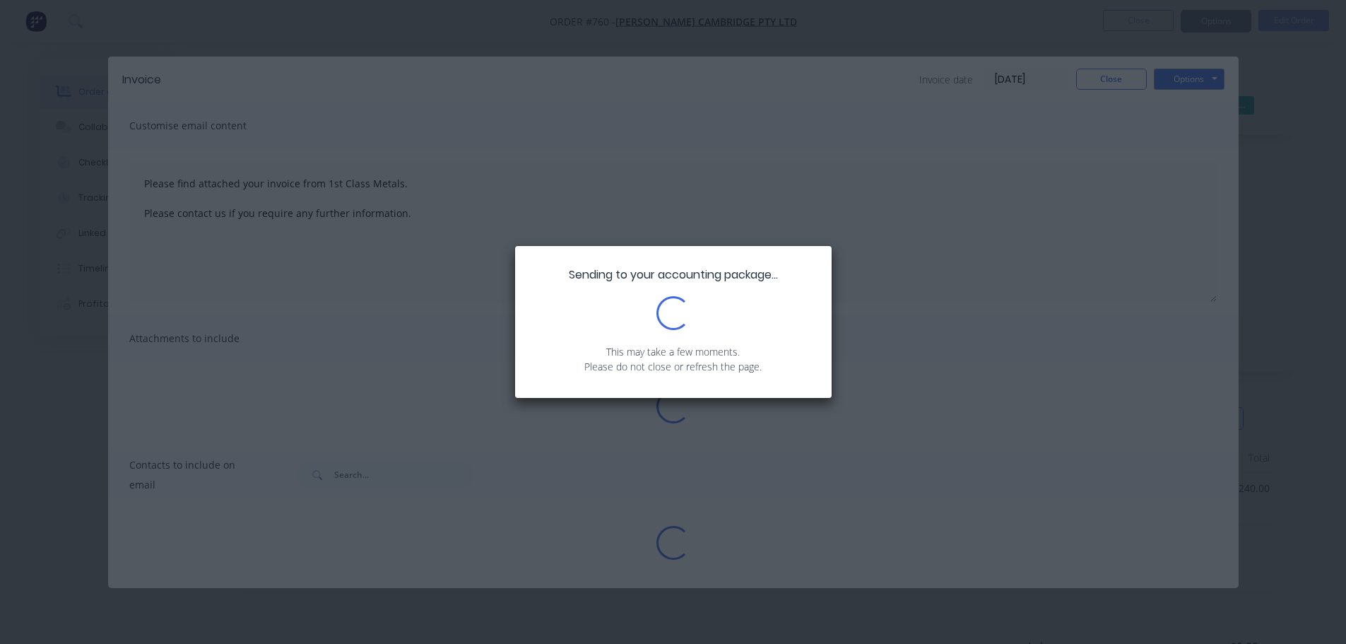
type textarea "Please find attached your invoice from 1st Class Metals. Please contact us if y…"
